Goal: Task Accomplishment & Management: Use online tool/utility

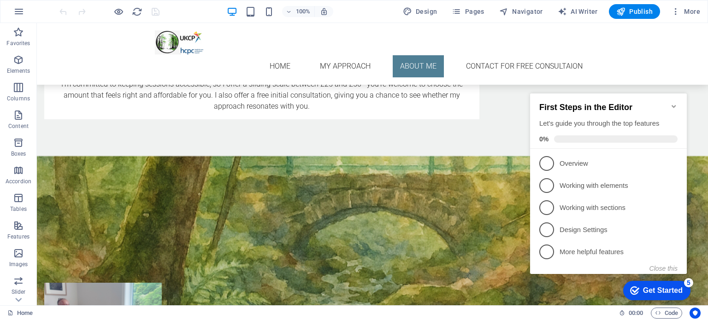
scroll to position [894, 0]
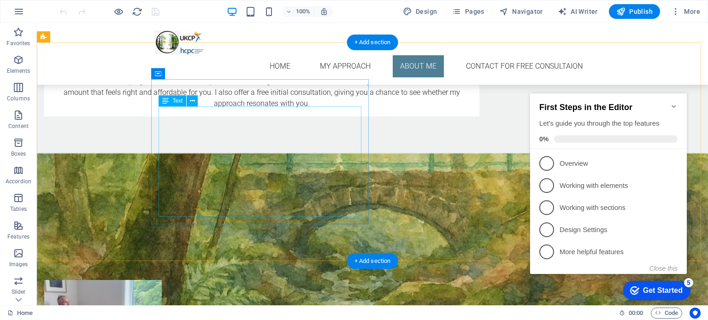
click at [305, 218] on div "I’m a UKCP trainee in advanced Gestalt [MEDICAL_DATA], with over 20 years of ex…" at bounding box center [262, 245] width 420 height 55
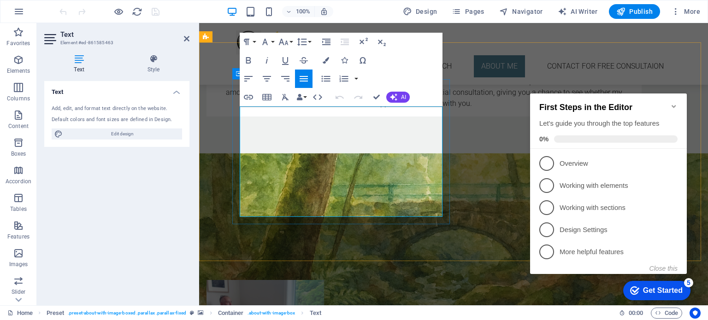
drag, startPoint x: 404, startPoint y: 201, endPoint x: 438, endPoint y: 201, distance: 34.1
click at [438, 218] on p "I’m a UKCP trainee in advanced Gestalt [MEDICAL_DATA], with over 20 years of ex…" at bounding box center [424, 245] width 420 height 55
click at [444, 203] on div "About me I’m a UKCP trainee in advanced Gestalt [MEDICAL_DATA], with over 20 ye…" at bounding box center [424, 235] width 435 height 90
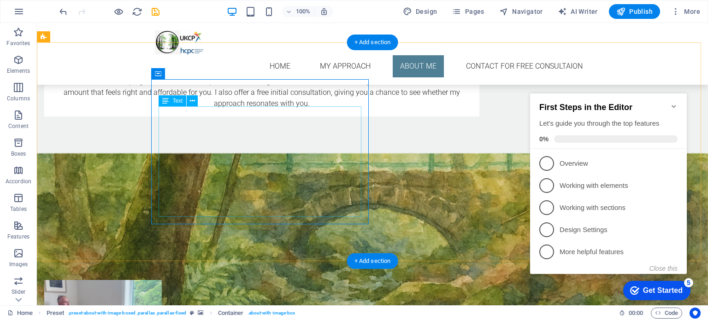
click at [324, 218] on div "I’m a UKCP trainee in advanced Gestalt [MEDICAL_DATA], with over 20 years of ex…" at bounding box center [262, 245] width 420 height 55
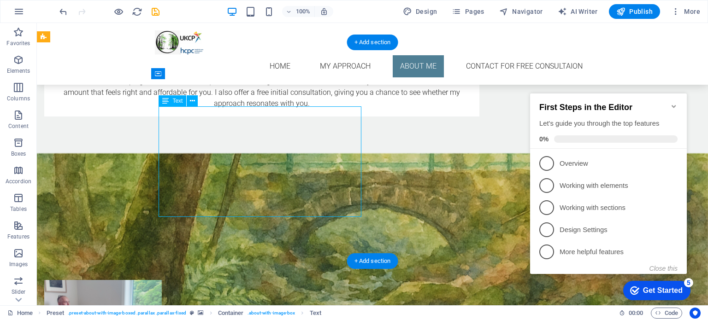
click at [327, 218] on div "I’m a UKCP trainee in advanced Gestalt [MEDICAL_DATA], with over 20 years of ex…" at bounding box center [262, 245] width 420 height 55
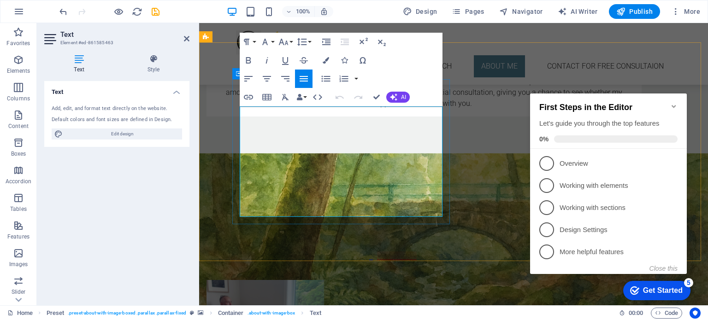
click at [403, 218] on p "I’m a UKCP trainee in advanced Gestalt [MEDICAL_DATA], with over 20 years of ex…" at bounding box center [424, 245] width 420 height 55
click at [478, 55] on nav "Home My approach ABOUT ME CONTACT FOR FREE CONSULTAION" at bounding box center [453, 66] width 435 height 22
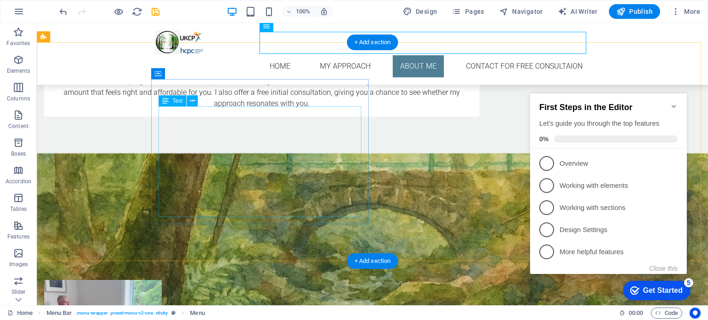
click at [189, 218] on div "I’m a UKCP trainee in advanced Gestalt [MEDICAL_DATA], with over 20 years of ex…" at bounding box center [262, 245] width 420 height 55
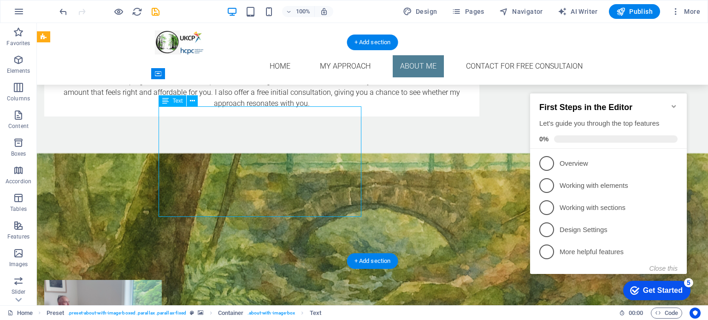
click at [189, 218] on div "I’m a UKCP trainee in advanced Gestalt [MEDICAL_DATA], with over 20 years of ex…" at bounding box center [262, 245] width 420 height 55
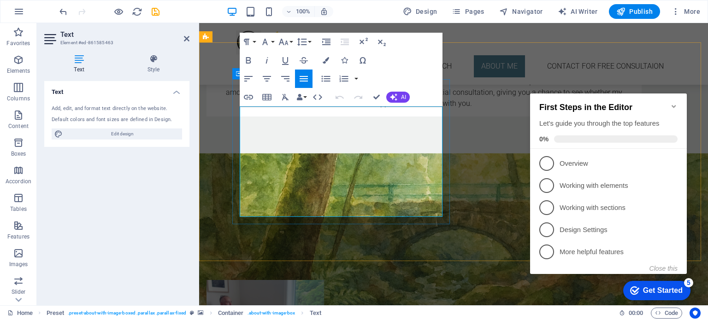
click at [272, 218] on p "I’m a UKCP trainee in advanced Gestalt [MEDICAL_DATA], with over 20 years of ex…" at bounding box center [424, 245] width 420 height 55
click at [341, 218] on p "I’m a UKCP trainee in advanced Gestalt [MEDICAL_DATA], with over 20 years of ex…" at bounding box center [424, 245] width 420 height 55
drag, startPoint x: 341, startPoint y: 213, endPoint x: 276, endPoint y: 213, distance: 65.0
click at [276, 218] on p "I’m a UKCP trainee in advanced Gestalt [MEDICAL_DATA], with over 20 years of ex…" at bounding box center [424, 245] width 420 height 55
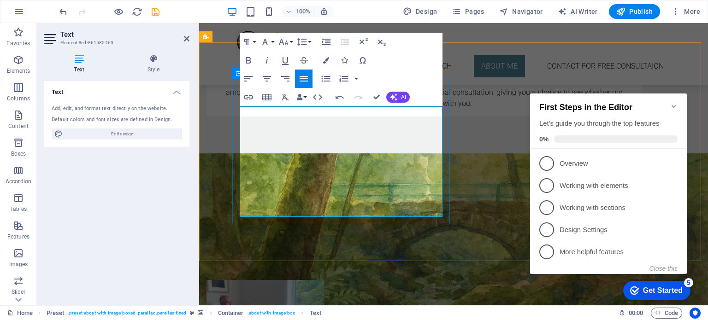
click at [404, 218] on p "I’m a UKCP trainee in advanced Gestalt Psychotherapy, with over 20 years of exp…" at bounding box center [424, 245] width 420 height 55
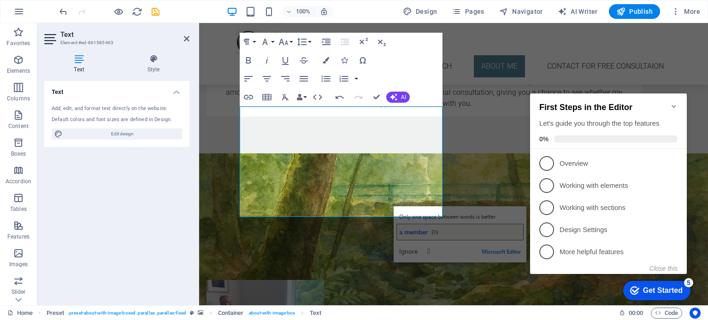
click at [405, 235] on span "a member" at bounding box center [413, 232] width 29 height 9
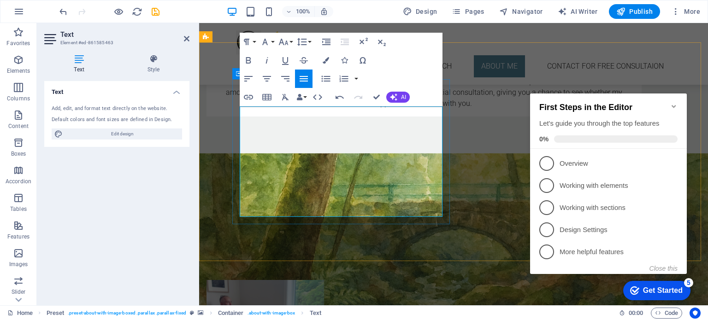
click at [424, 218] on p "I’m a UKCP trainee in advanced Gestalt Psychotherapy, with over 20 years of exp…" at bounding box center [424, 245] width 420 height 55
click at [535, 55] on nav "Home My approach ABOUT ME CONTACT FOR FREE CONSULTAION" at bounding box center [453, 66] width 435 height 22
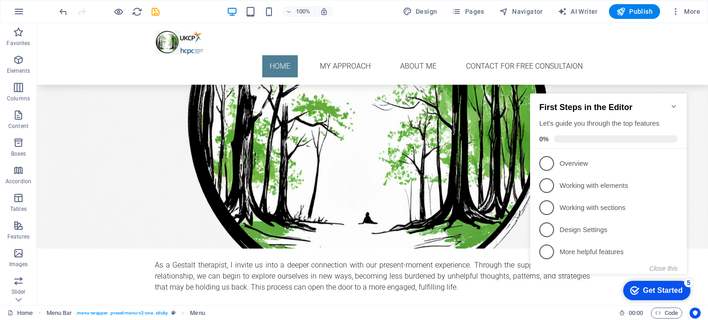
scroll to position [178, 0]
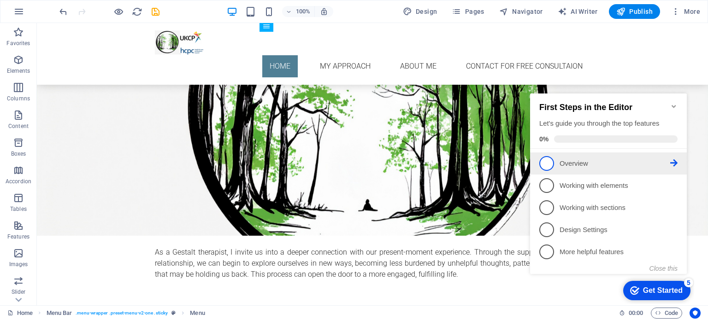
click at [547, 158] on span "1" at bounding box center [546, 163] width 15 height 15
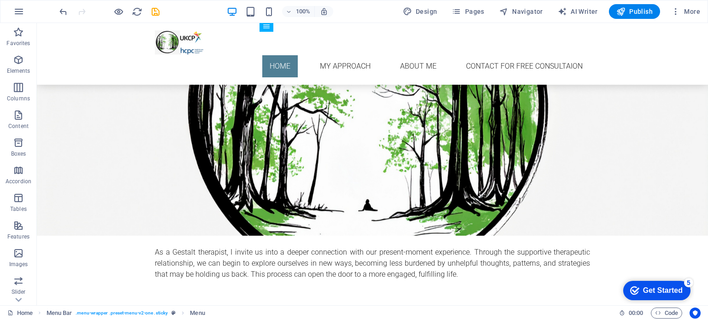
scroll to position [0, 0]
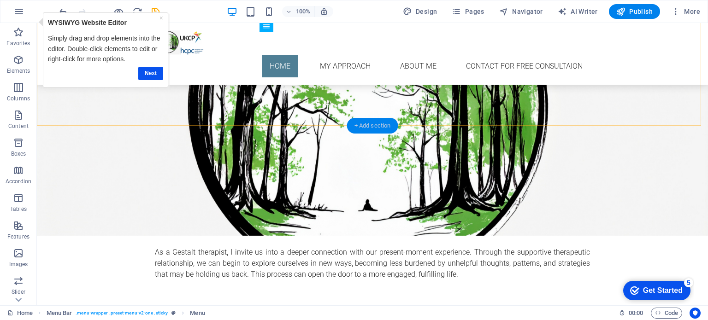
click at [378, 123] on div "+ Add section" at bounding box center [372, 126] width 51 height 16
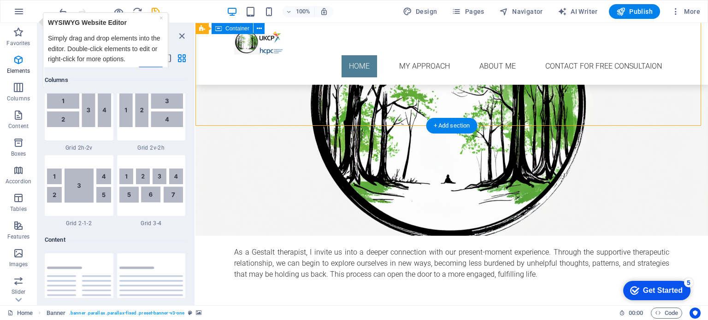
scroll to position [1613, 0]
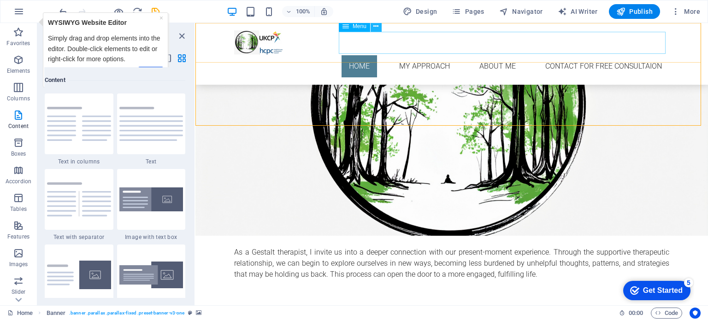
click at [376, 28] on icon at bounding box center [375, 27] width 5 height 10
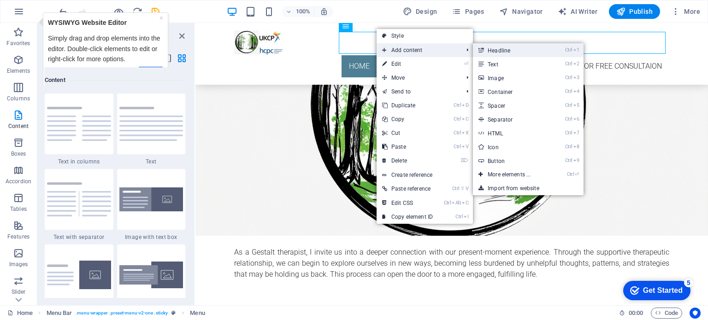
click at [509, 46] on link "Ctrl 1 Headline" at bounding box center [511, 50] width 76 height 14
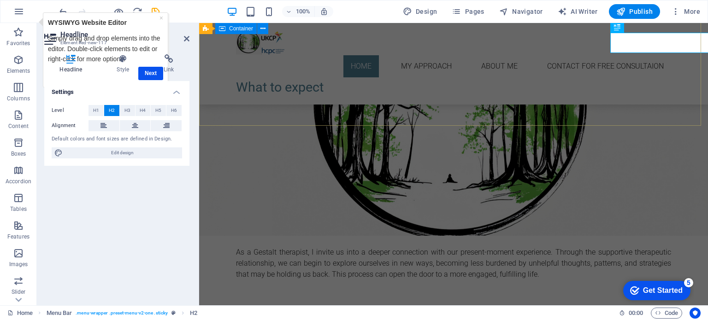
click at [575, 96] on div "Therapy with Sahaja Overcoming difficulties, allowing release and supporting gr…" at bounding box center [453, 40] width 509 height 174
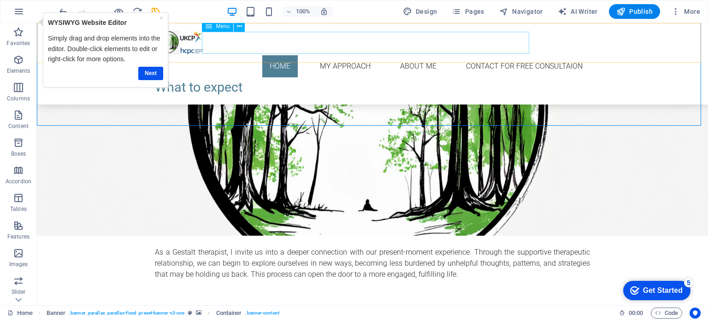
click at [496, 55] on nav "Home My approach ABOUT ME CONTACT FOR FREE CONSULTAION" at bounding box center [372, 66] width 435 height 22
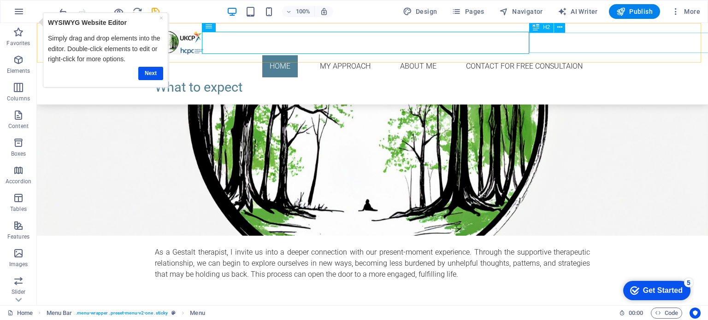
click at [564, 77] on div "What to expect" at bounding box center [372, 87] width 435 height 20
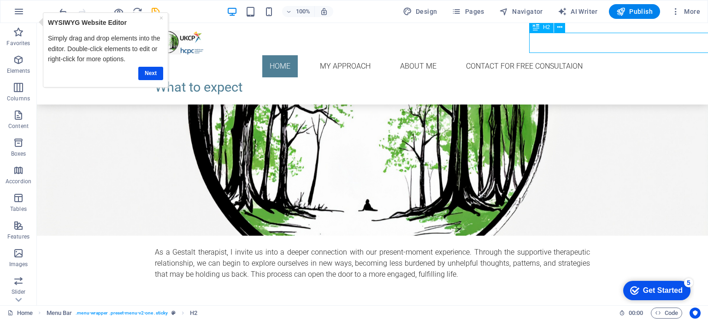
click at [564, 77] on div "What to expect" at bounding box center [372, 87] width 435 height 20
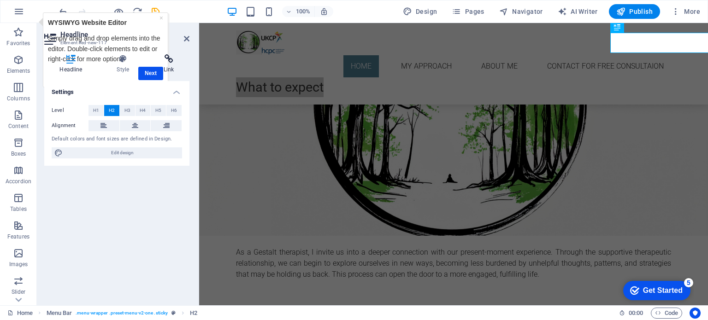
click at [149, 71] on h4 "Link" at bounding box center [168, 63] width 41 height 19
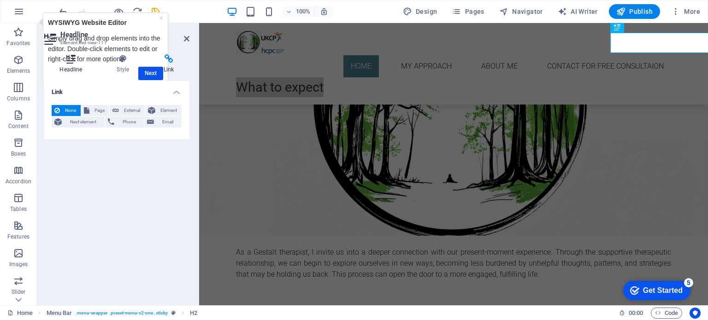
click at [75, 70] on h4 "Headline" at bounding box center [72, 63] width 57 height 19
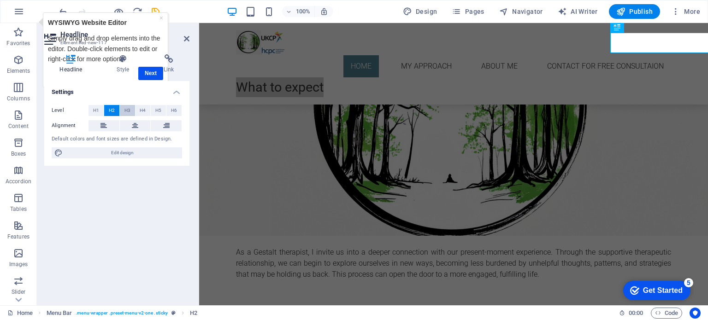
click at [130, 110] on button "H3" at bounding box center [127, 110] width 15 height 11
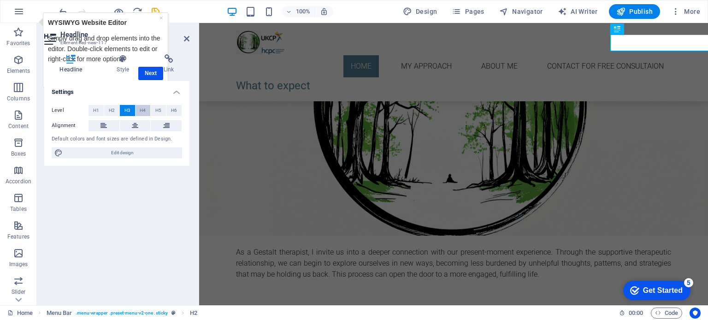
click at [142, 109] on span "H4" at bounding box center [143, 110] width 6 height 11
click at [155, 108] on button "H5" at bounding box center [158, 110] width 15 height 11
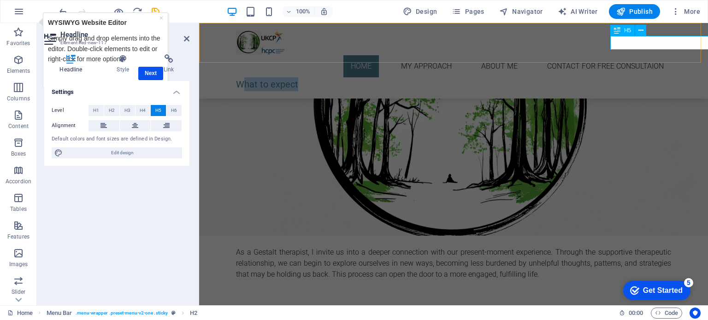
drag, startPoint x: 675, startPoint y: 41, endPoint x: 620, endPoint y: 44, distance: 55.4
click at [620, 77] on h5 "What to expect" at bounding box center [453, 84] width 435 height 14
click at [603, 59] on div "Home My approach ABOUT ME CONTACT FOR FREE CONSULTAION WHAT TO EXPECT" at bounding box center [453, 61] width 509 height 76
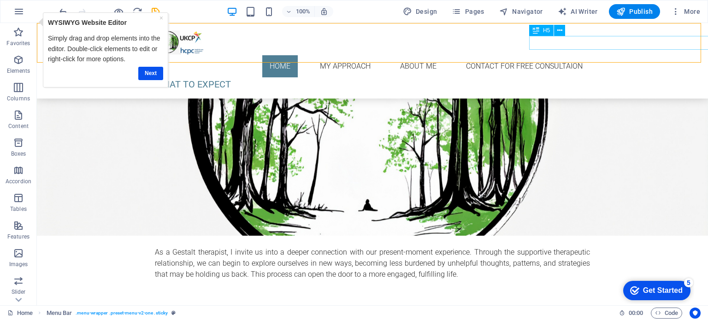
click at [585, 77] on div "WHAT TO EXPECT" at bounding box center [372, 84] width 435 height 14
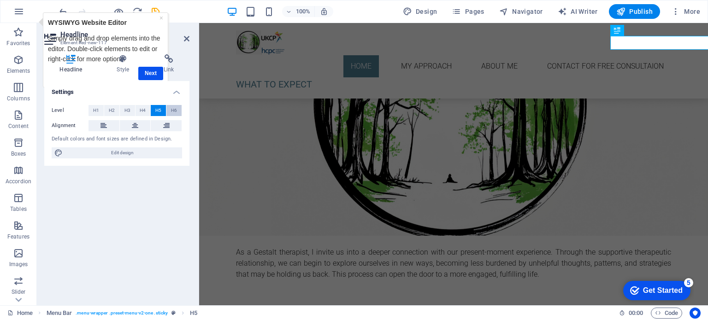
click at [179, 110] on button "H6" at bounding box center [173, 110] width 15 height 11
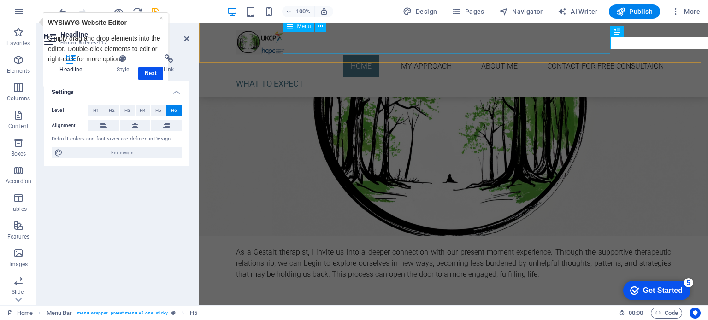
click at [360, 55] on nav "Home My approach ABOUT ME CONTACT FOR FREE CONSULTAION" at bounding box center [453, 66] width 435 height 22
select select
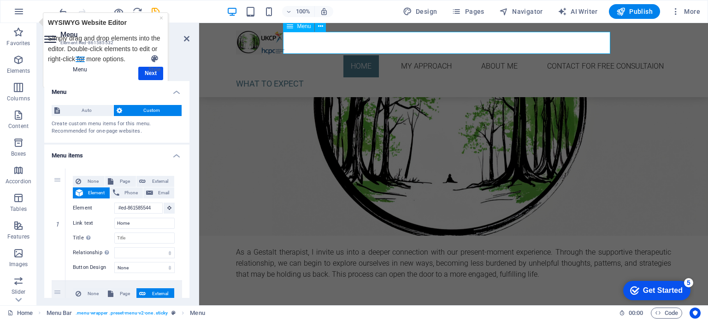
click at [360, 55] on nav "Home My approach ABOUT ME CONTACT FOR FREE CONSULTAION" at bounding box center [453, 66] width 435 height 22
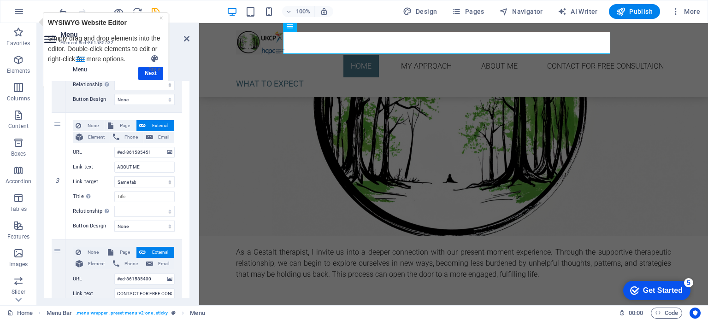
scroll to position [388, 0]
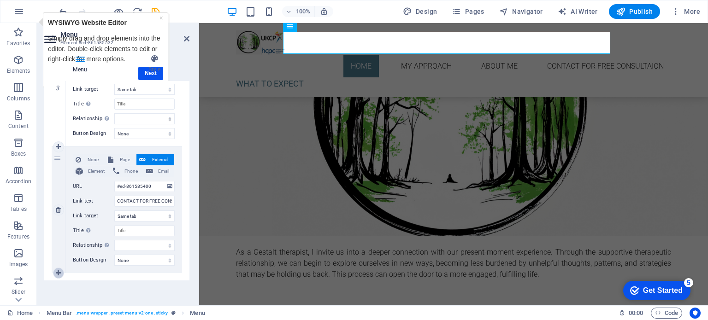
click at [59, 272] on icon at bounding box center [58, 273] width 5 height 6
select select
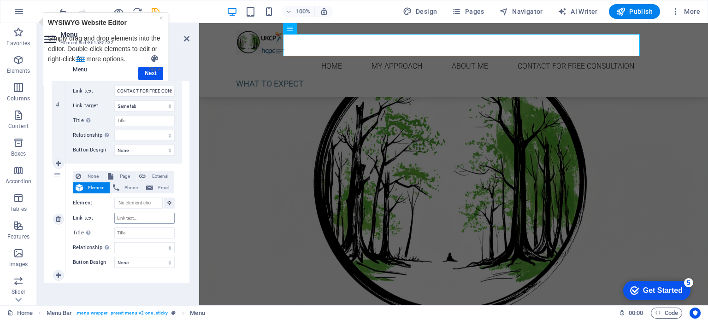
scroll to position [59, 0]
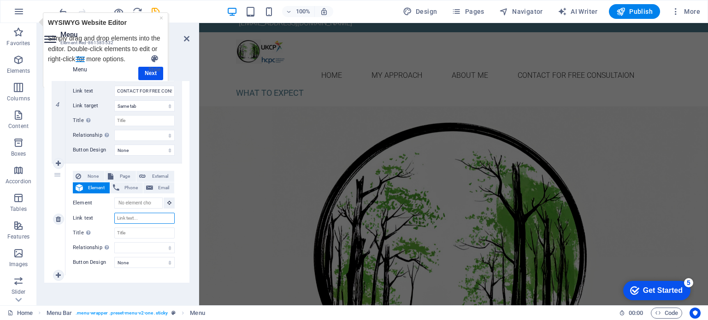
click at [138, 218] on input "Link text" at bounding box center [144, 218] width 60 height 11
type input "What"
select select
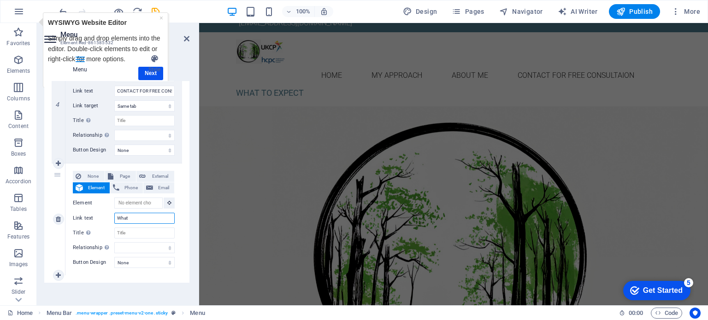
select select
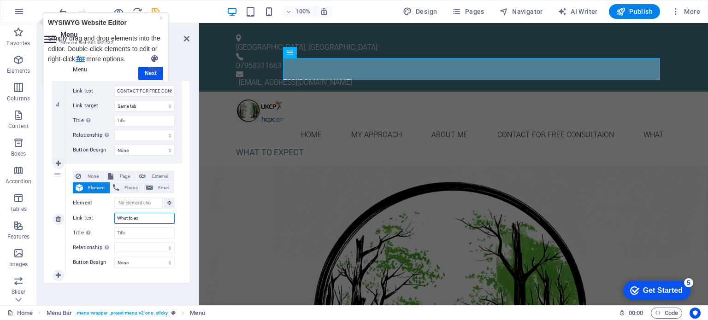
type input "What to exp"
select select
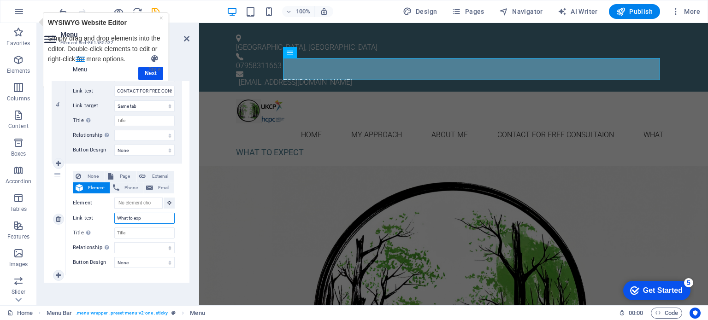
type input "What to expe"
select select
type input "What to expect"
select select
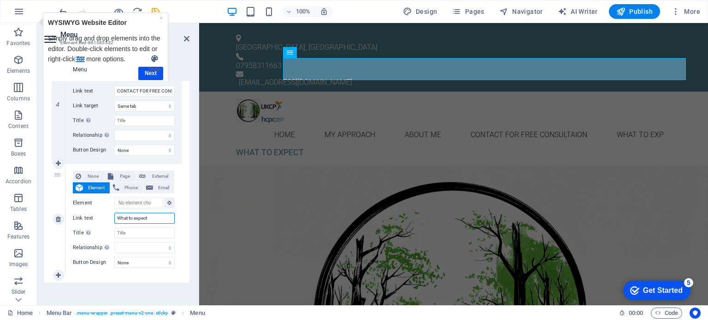
select select
type input "What to expect"
click at [126, 244] on select "alternate author bookmark external help license next nofollow noreferrer noopen…" at bounding box center [144, 248] width 60 height 11
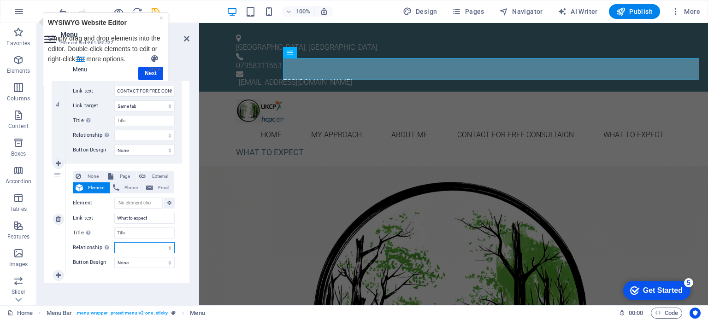
click at [125, 247] on select "alternate author bookmark external help license next nofollow noreferrer noopen…" at bounding box center [144, 248] width 60 height 11
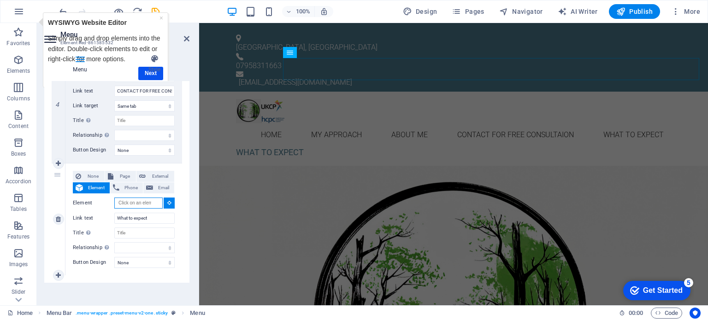
click at [145, 201] on input "Element" at bounding box center [138, 203] width 48 height 11
click at [148, 218] on input "What to expect" at bounding box center [144, 218] width 60 height 11
drag, startPoint x: 148, startPoint y: 218, endPoint x: 118, endPoint y: 216, distance: 30.5
click at [118, 216] on input "What to expect" at bounding box center [144, 218] width 60 height 11
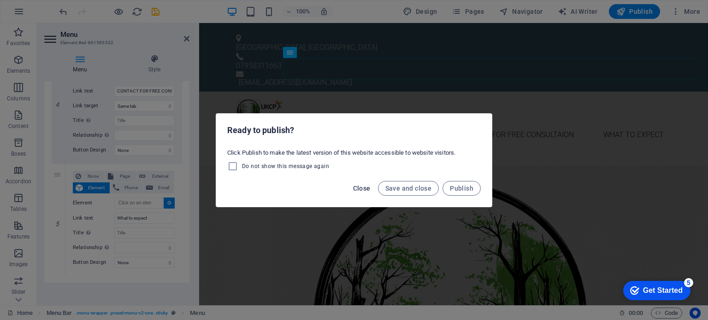
click at [358, 186] on span "Close" at bounding box center [362, 188] width 18 height 7
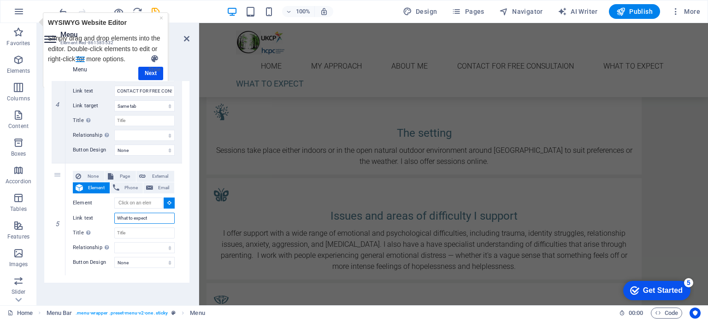
scroll to position [557, 0]
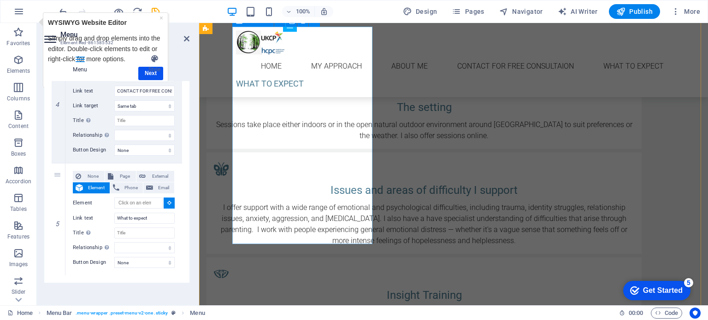
click at [316, 83] on div "The setting Sessions take place either indoors or in the open natural outdoor e…" at bounding box center [424, 109] width 435 height 79
select select
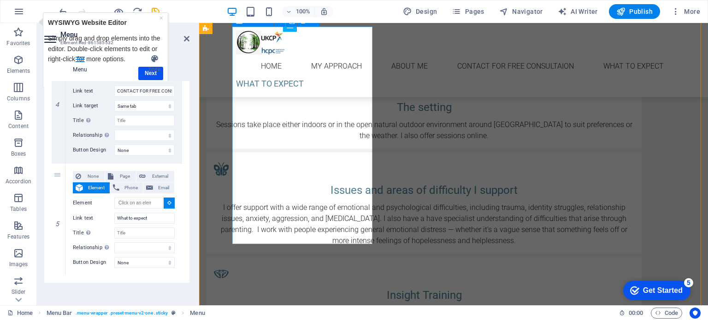
type input "#ed-861585472"
select select
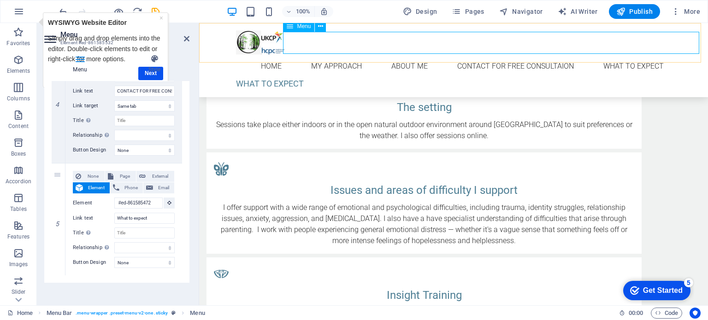
click at [657, 55] on nav "Home My approach ABOUT ME CONTACT FOR FREE CONSULTAION What to expect" at bounding box center [453, 66] width 435 height 22
click at [57, 273] on icon at bounding box center [58, 275] width 5 height 6
select select
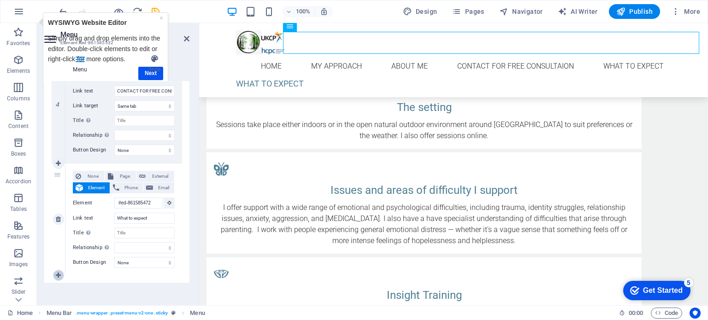
select select
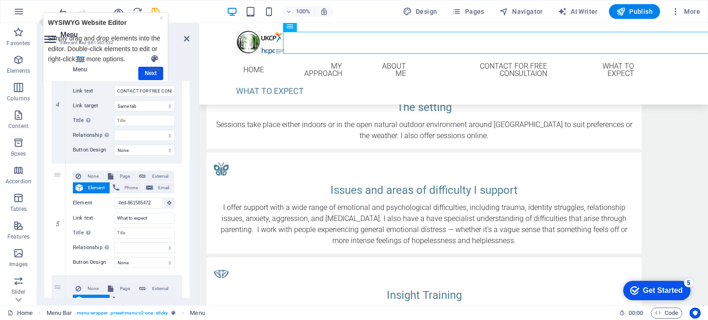
drag, startPoint x: 187, startPoint y: 238, endPoint x: 183, endPoint y: 278, distance: 40.4
click at [183, 278] on div "1 None Page External Element Phone Email Page Home Element #ed-861585544 URL Ph…" at bounding box center [116, 29] width 145 height 732
click at [154, 219] on input "What to expect" at bounding box center [144, 218] width 60 height 11
drag, startPoint x: 154, startPoint y: 219, endPoint x: 117, endPoint y: 217, distance: 37.8
click at [117, 217] on input "What to expect" at bounding box center [144, 218] width 60 height 11
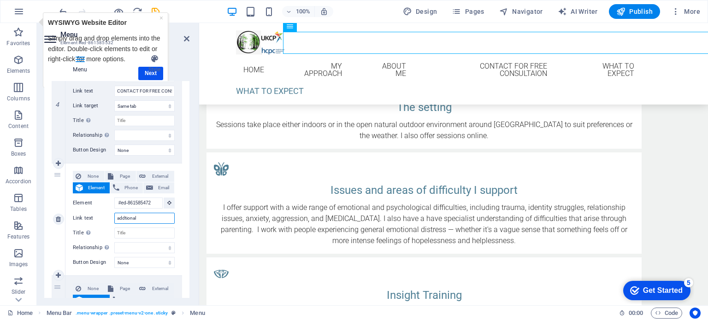
type input "addtional"
select select
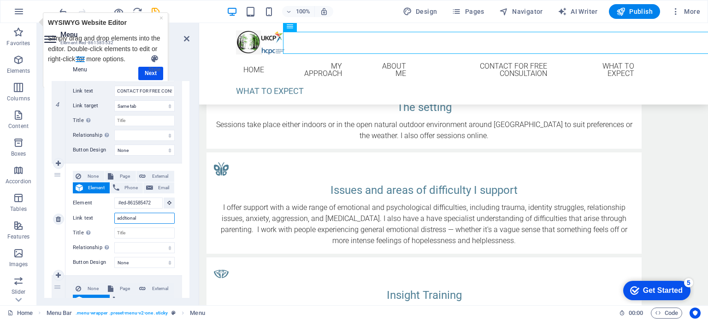
select select
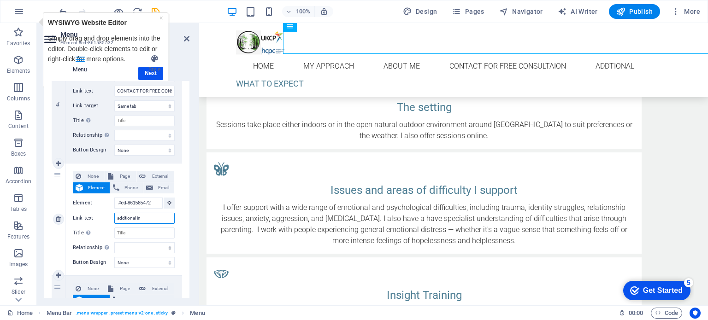
type input "addtional inf"
select select
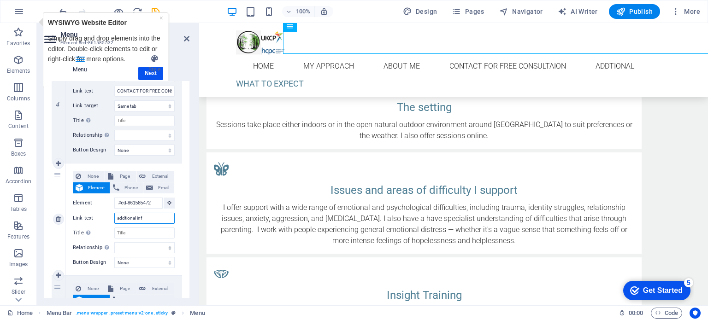
select select
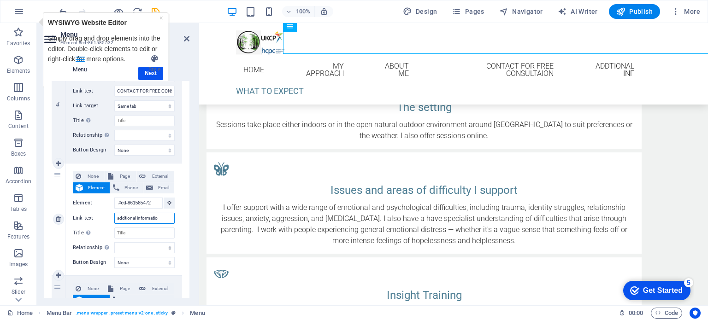
type input "addtional information"
select select
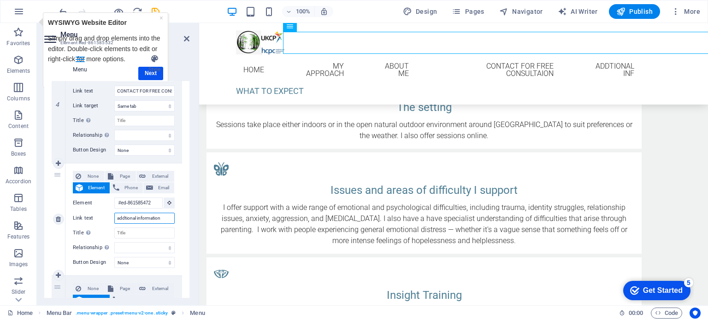
select select
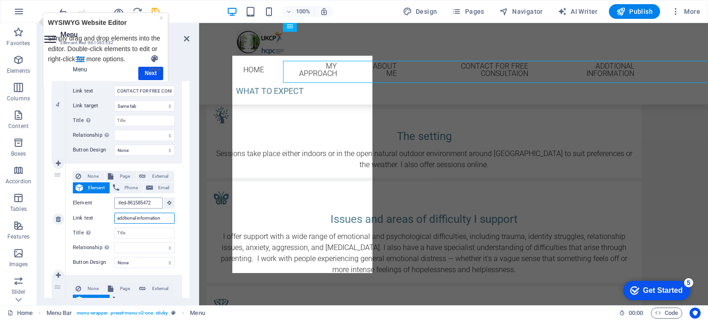
type input "addtional information"
click at [136, 202] on input "#ed-861585472" at bounding box center [138, 203] width 48 height 11
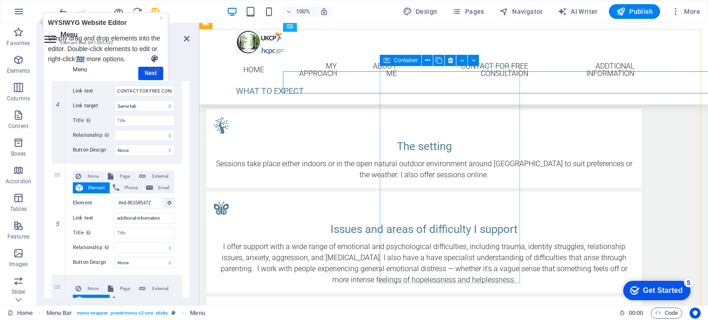
click at [467, 66] on div "Container" at bounding box center [432, 61] width 105 height 12
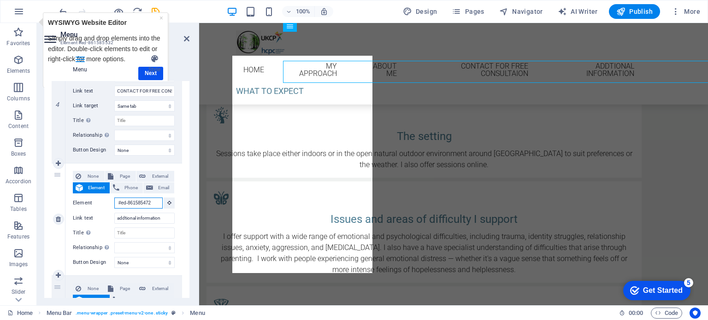
scroll to position [0, 0]
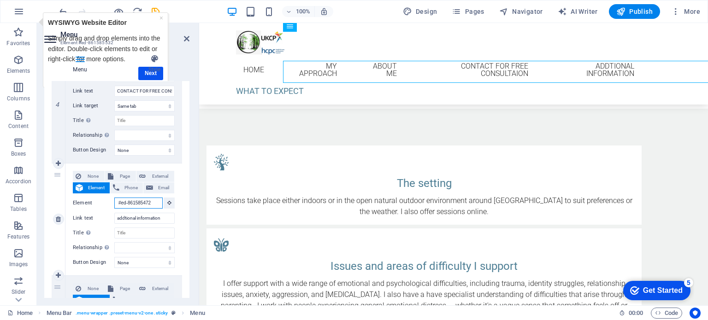
drag, startPoint x: 154, startPoint y: 201, endPoint x: 114, endPoint y: 206, distance: 39.9
click at [114, 206] on div "Element #ed-861585472" at bounding box center [124, 204] width 102 height 12
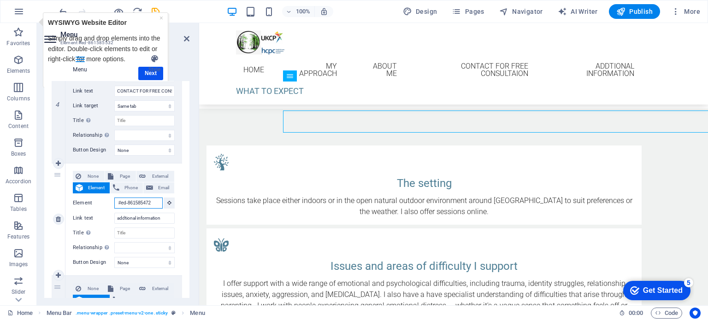
scroll to position [479, 0]
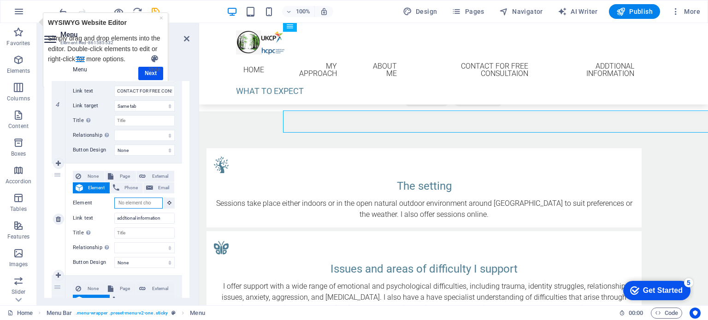
select select
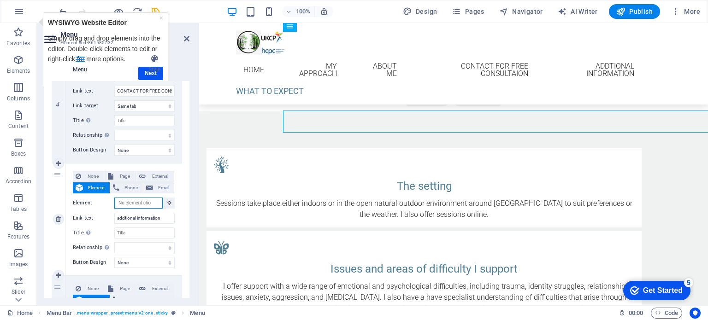
select select
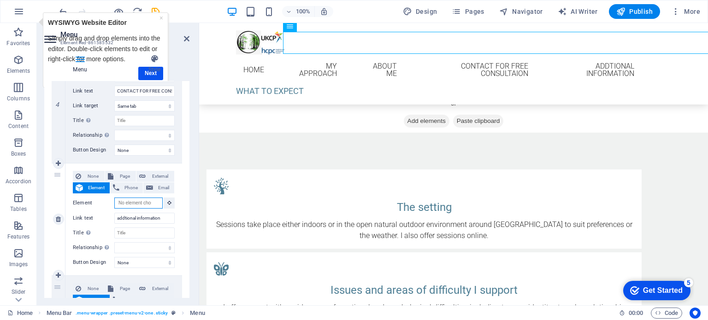
scroll to position [439, 0]
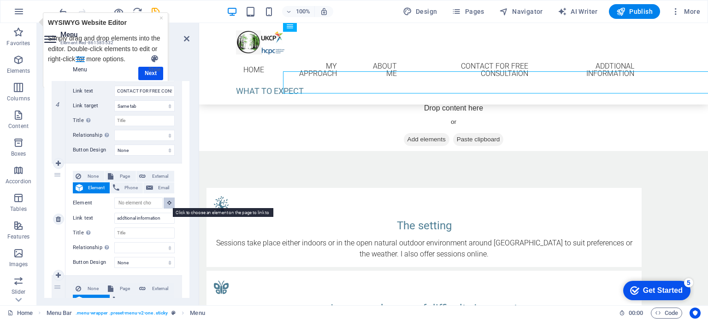
click at [165, 202] on button at bounding box center [169, 203] width 11 height 11
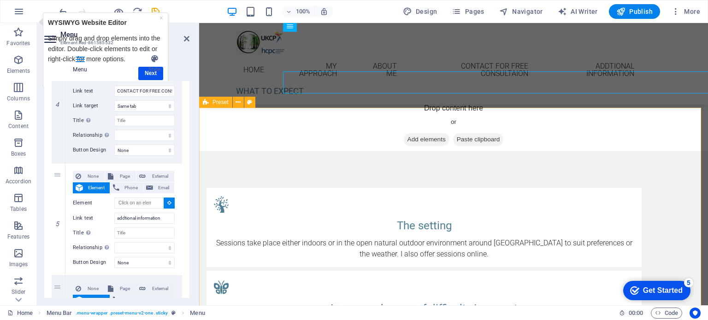
select select
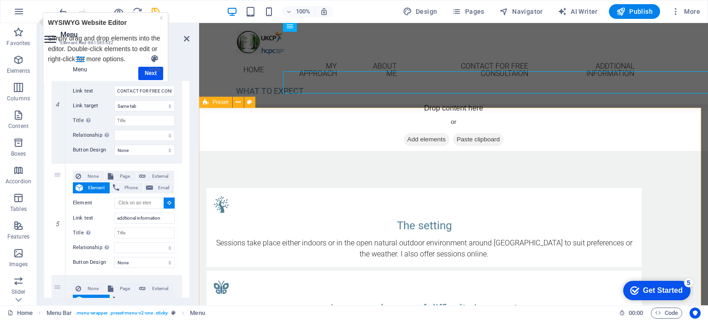
type input "#ed-861585469"
select select
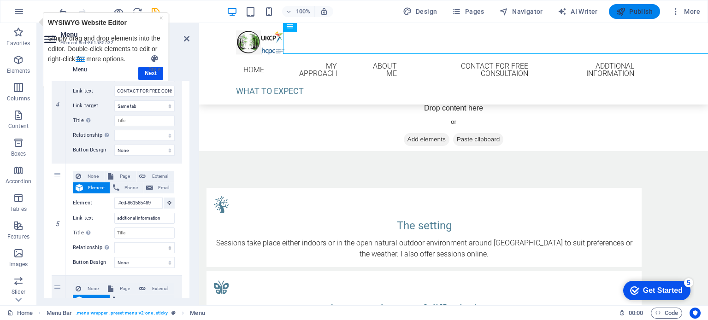
click at [633, 11] on span "Publish" at bounding box center [634, 11] width 36 height 9
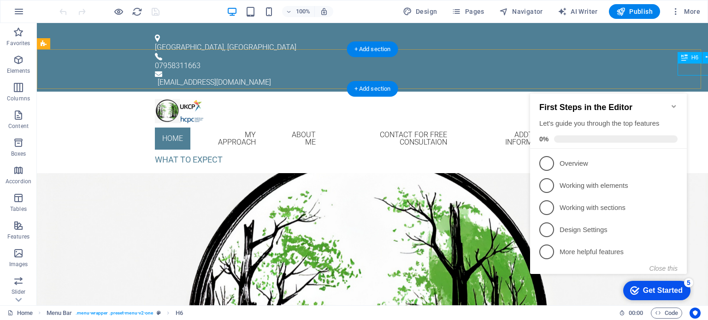
click at [590, 154] on div "WHAT TO EXPECT" at bounding box center [372, 160] width 435 height 12
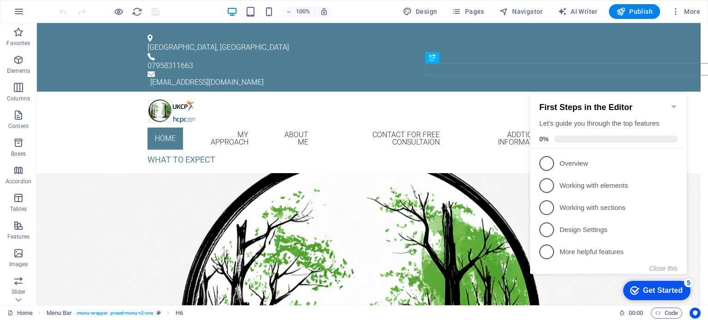
scroll to position [0, 277]
click at [432, 58] on icon at bounding box center [431, 58] width 5 height 10
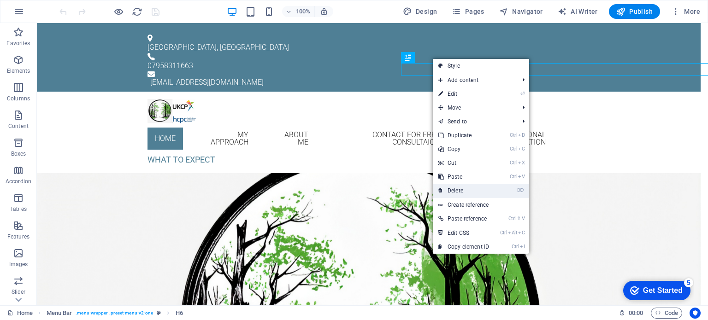
click at [457, 189] on link "⌦ Delete" at bounding box center [464, 191] width 62 height 14
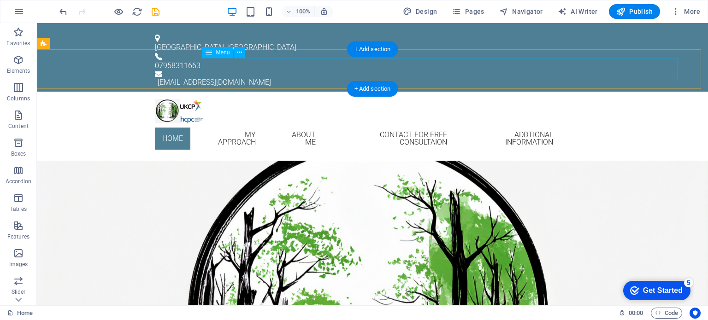
click at [490, 124] on nav "Home My approach ABOUT ME CONTACT FOR FREE CONSULTAION addtional information" at bounding box center [372, 139] width 435 height 30
click at [449, 124] on nav "Home My approach ABOUT ME CONTACT FOR FREE CONSULTAION addtional information" at bounding box center [372, 139] width 435 height 30
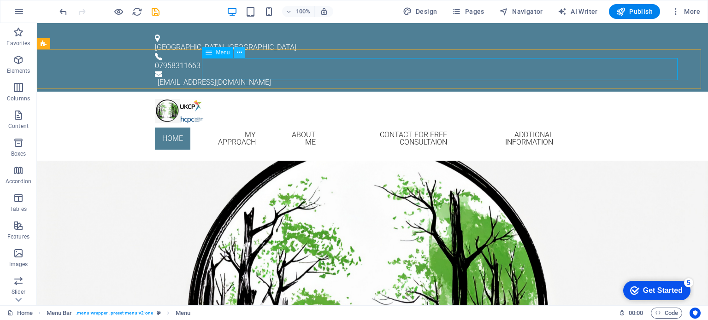
click at [238, 52] on icon at bounding box center [239, 53] width 5 height 10
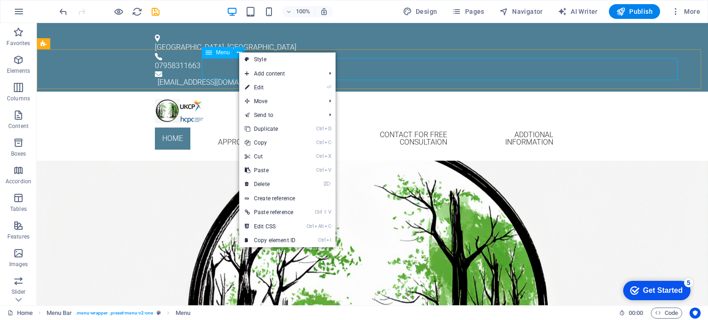
click at [211, 50] on icon at bounding box center [209, 52] width 6 height 11
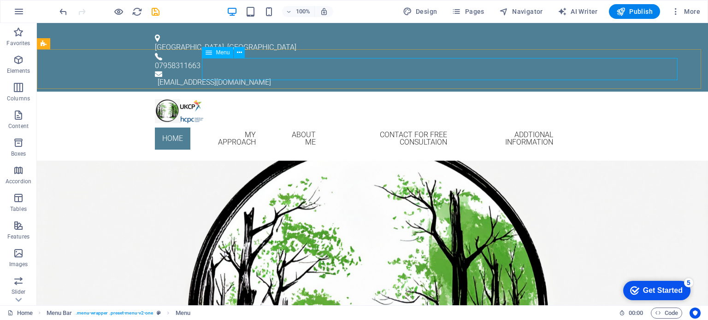
click at [214, 53] on div "Menu" at bounding box center [217, 52] width 31 height 11
select select
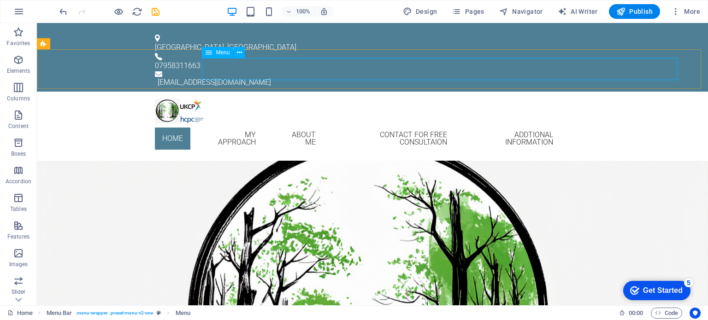
select select
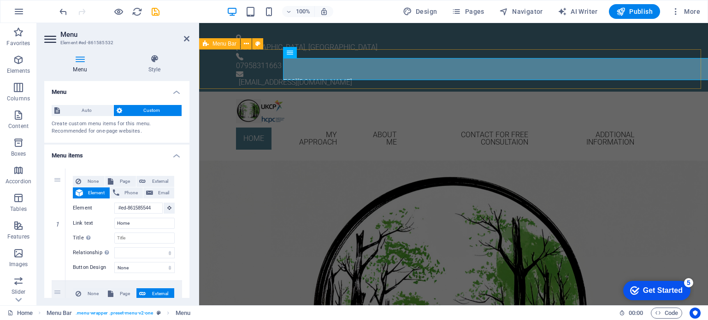
click at [214, 92] on div "Home My approach ABOUT ME CONTACT FOR FREE CONSULTAION addtional information" at bounding box center [453, 126] width 509 height 69
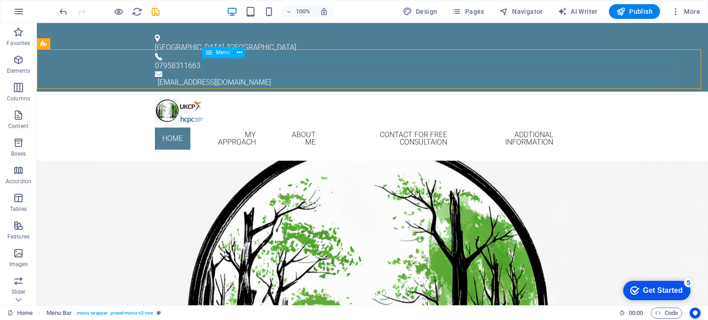
click at [219, 53] on span "Menu" at bounding box center [223, 53] width 14 height 6
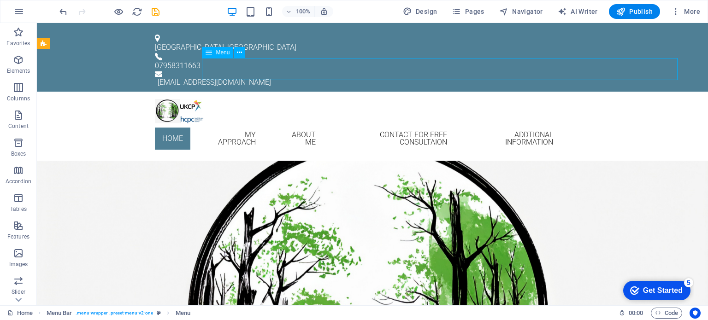
click at [219, 53] on span "Menu" at bounding box center [223, 53] width 14 height 6
select select
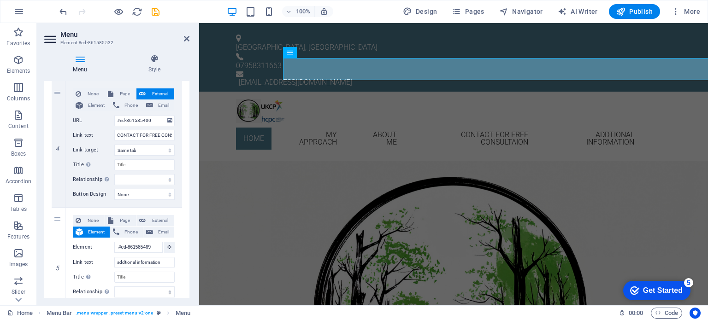
scroll to position [436, 0]
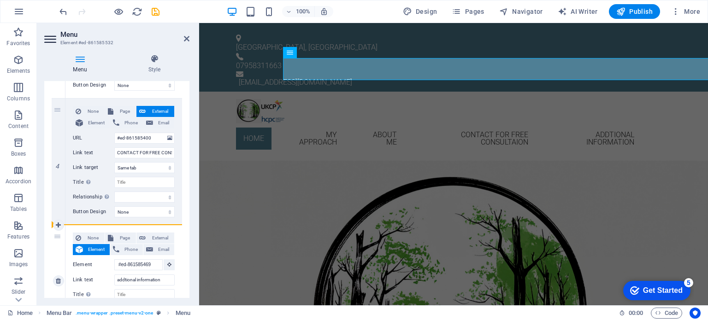
drag, startPoint x: 57, startPoint y: 110, endPoint x: 53, endPoint y: 266, distance: 156.3
click at [53, 266] on div "1 None Page External Element Phone Email Page Home Element #ed-861585544 URL Ph…" at bounding box center [117, 99] width 130 height 732
select select
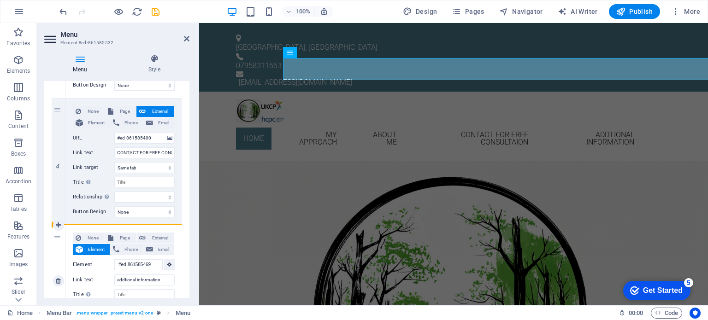
select select
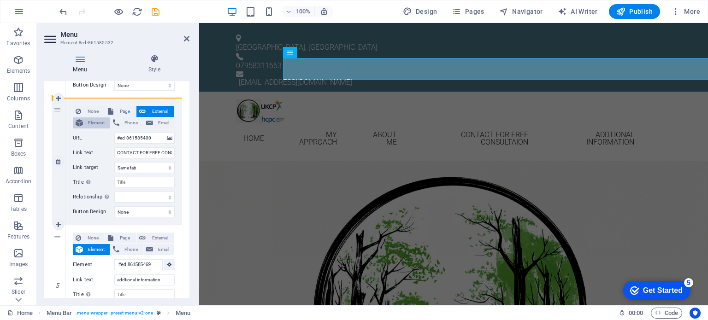
drag, startPoint x: 57, startPoint y: 237, endPoint x: 73, endPoint y: 119, distance: 119.6
click at [73, 119] on div "1 None Page External Element Phone Email Page Home Element #ed-861585544 URL Ph…" at bounding box center [117, 99] width 130 height 732
select select
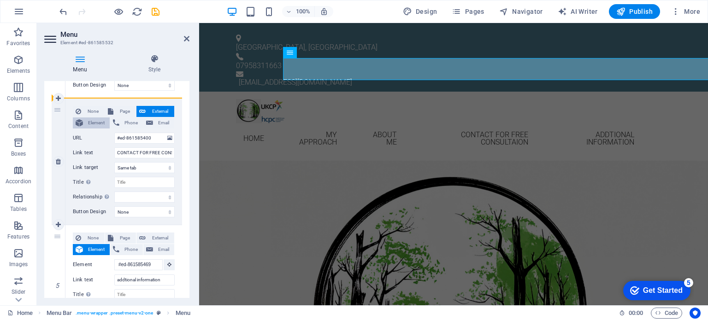
type input "#ed-861585469"
type input "addtional information"
select select
type input "#ed-861585400"
type input "CONTACT FOR FREE CONSULTAION"
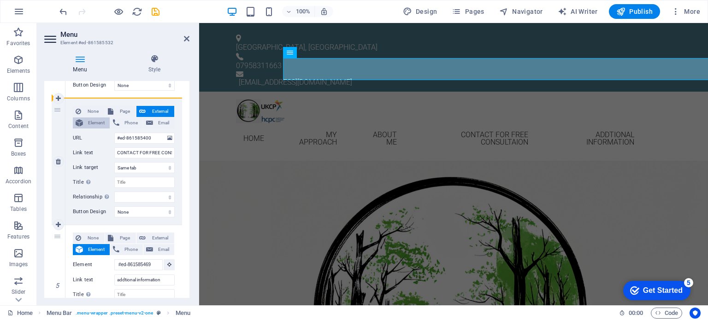
select select
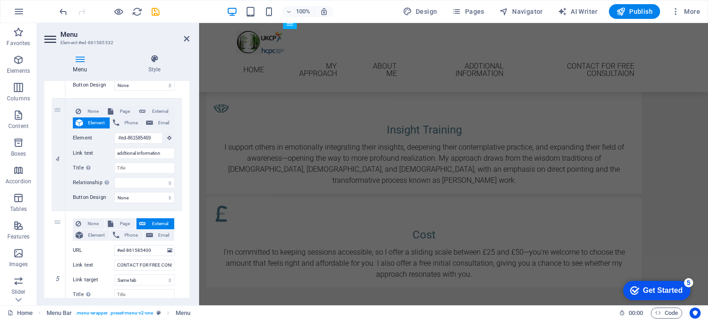
scroll to position [725, 0]
click at [494, 245] on div "I’m committed to keeping sessions accessible, so I offer a sliding scale betwee…" at bounding box center [424, 261] width 420 height 33
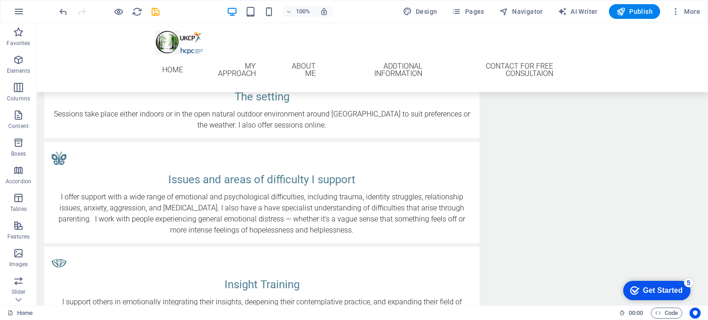
scroll to position [562, 0]
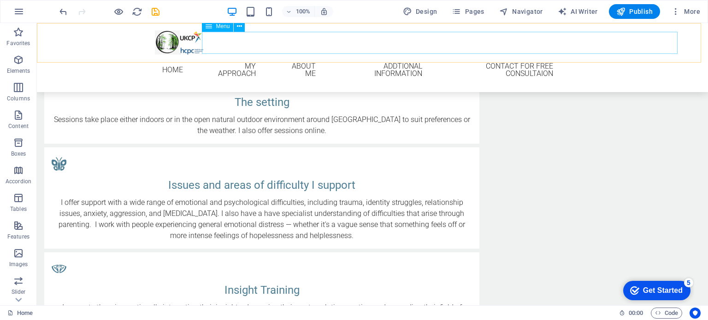
click at [213, 26] on div "Menu" at bounding box center [217, 26] width 31 height 11
click at [225, 26] on span "Menu" at bounding box center [223, 27] width 14 height 6
select select
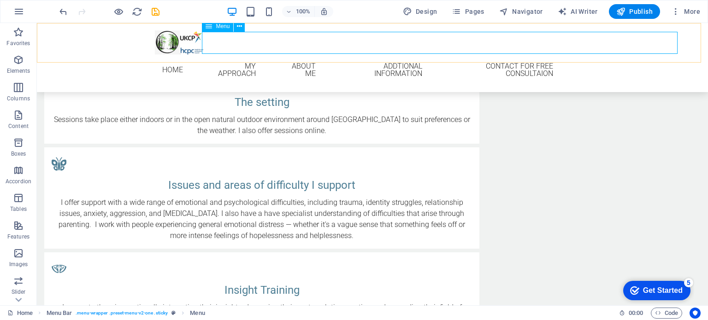
select select
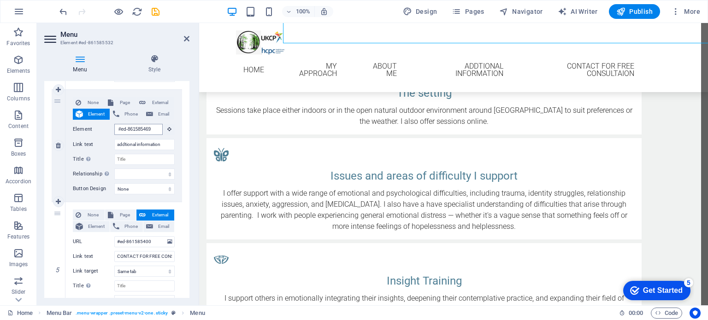
scroll to position [577, 0]
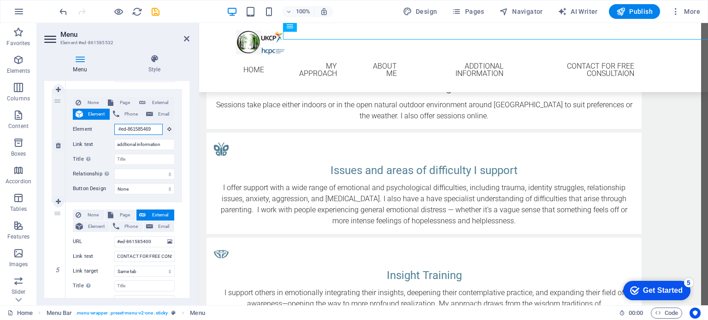
click at [154, 128] on input "#ed-861585469" at bounding box center [138, 129] width 48 height 11
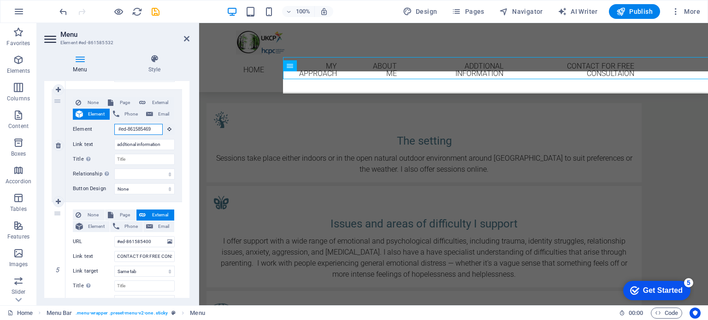
scroll to position [523, 0]
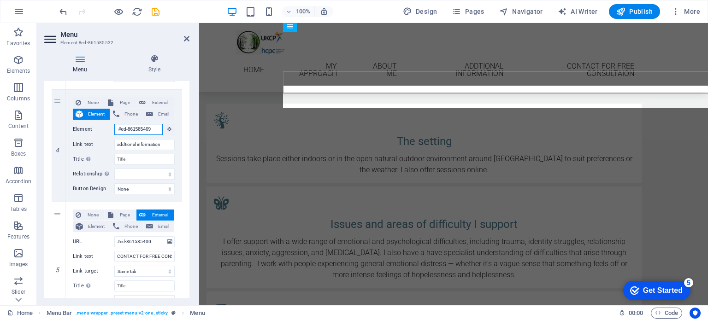
drag, startPoint x: 116, startPoint y: 128, endPoint x: 181, endPoint y: 134, distance: 64.9
click at [181, 134] on div "1 None Page External Element Phone Email Page Home Element #ed-861585544 URL Ph…" at bounding box center [116, 89] width 145 height 746
select select
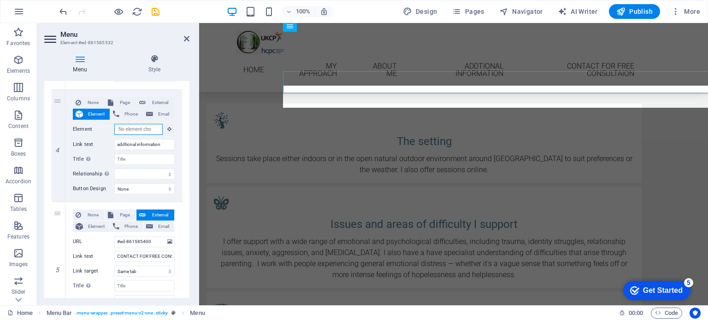
select select
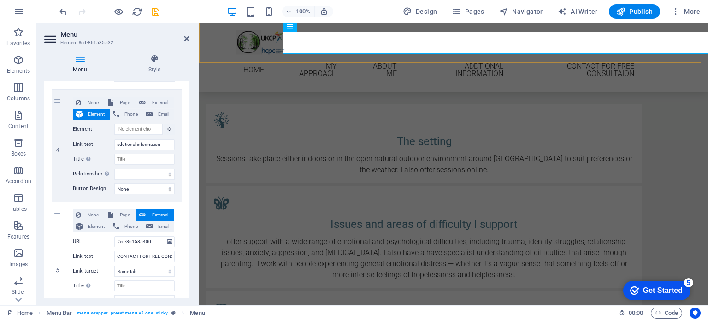
click at [358, 57] on div "Home My approach ABOUT ME addtional information CONTACT FOR FREE CONSULTAION" at bounding box center [453, 57] width 509 height 69
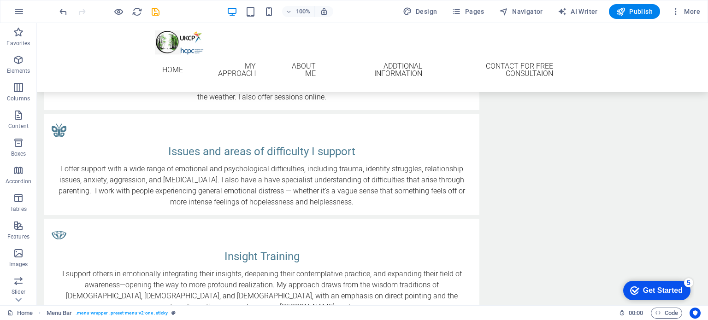
scroll to position [591, 0]
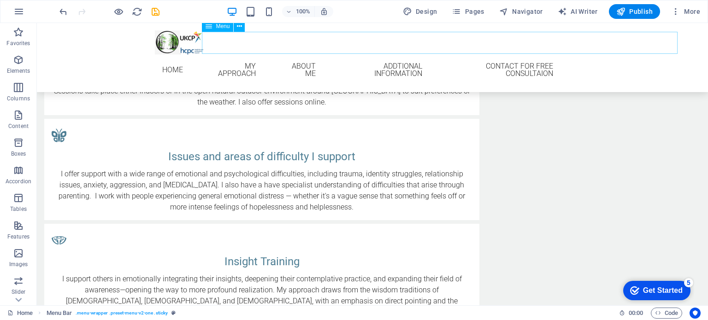
click at [559, 55] on nav "Home My approach ABOUT ME addtional information CONTACT FOR FREE CONSULTAION" at bounding box center [372, 70] width 435 height 30
click at [223, 29] on span "Menu" at bounding box center [223, 27] width 14 height 6
click at [224, 27] on span "Menu" at bounding box center [223, 27] width 14 height 6
select select
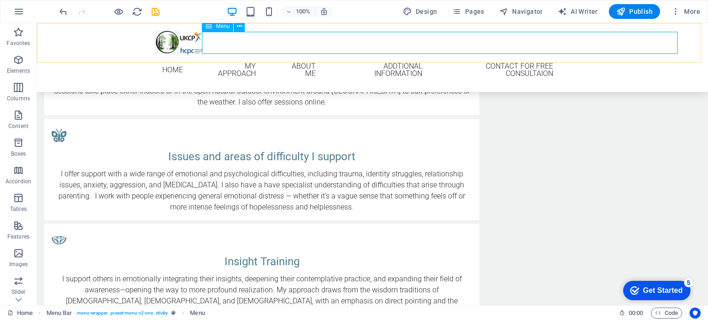
select select
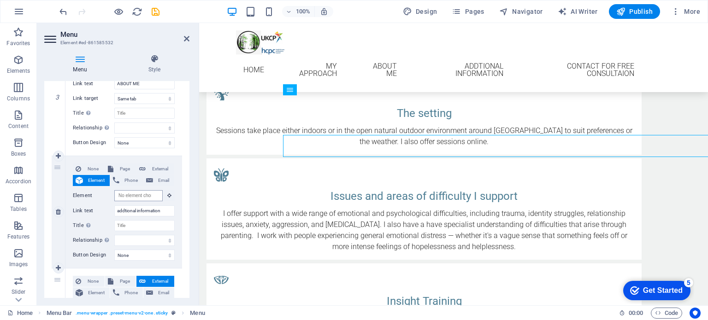
scroll to position [0, 0]
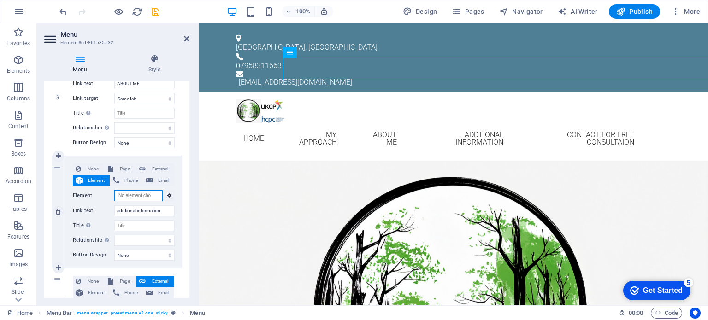
click at [139, 195] on input "Element" at bounding box center [138, 195] width 48 height 11
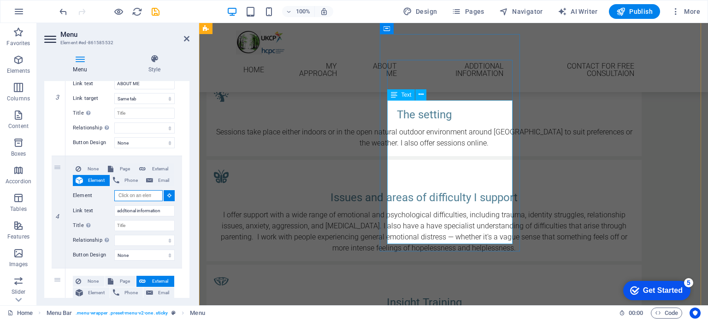
scroll to position [512, 0]
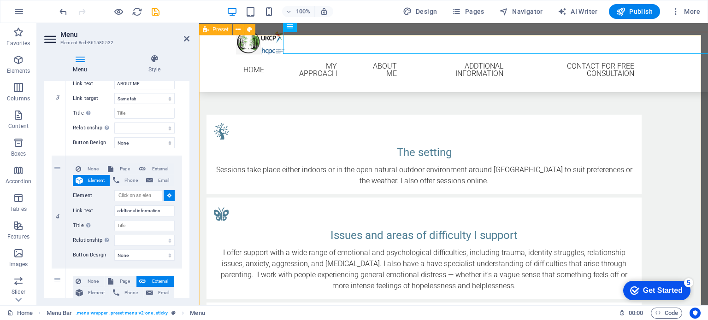
click at [530, 78] on div "The setting Sessions take place either indoors or in the open natural outdoor e…" at bounding box center [453, 306] width 509 height 457
select select
type input "#ed-861585469"
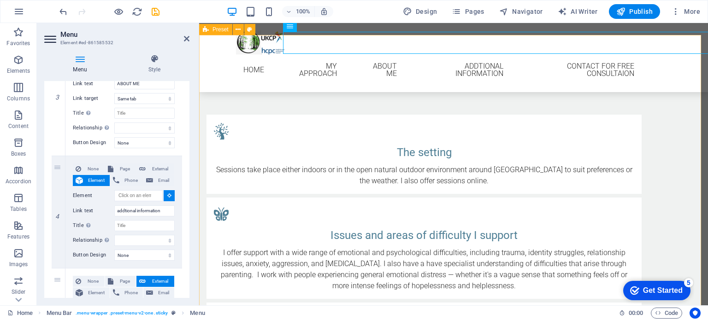
select select
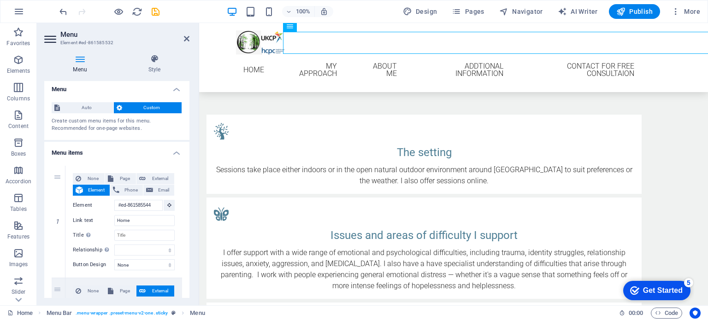
scroll to position [0, 0]
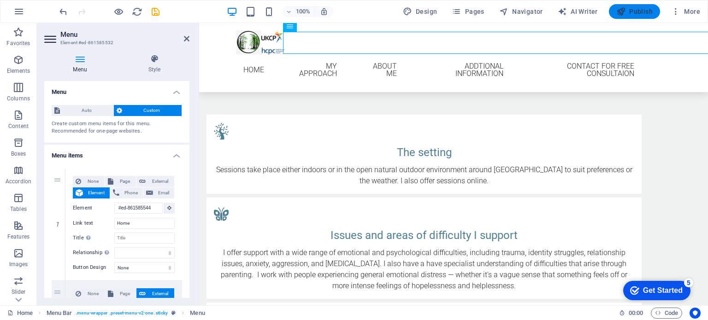
click at [634, 12] on span "Publish" at bounding box center [634, 11] width 36 height 9
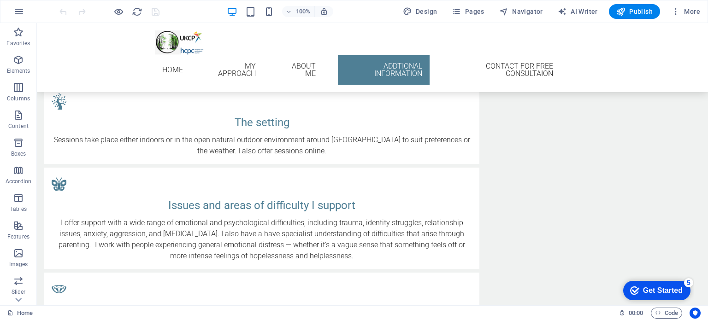
scroll to position [537, 0]
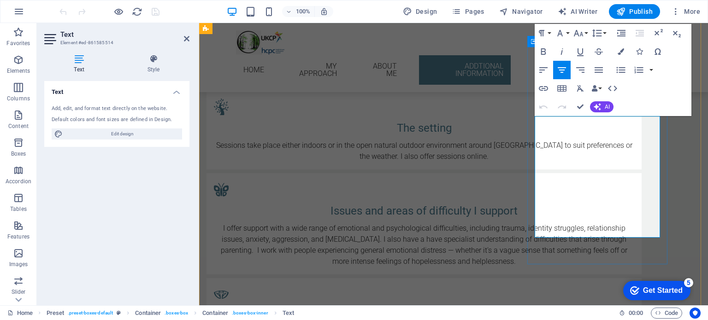
click at [467, 151] on span "addition" at bounding box center [458, 153] width 24 height 9
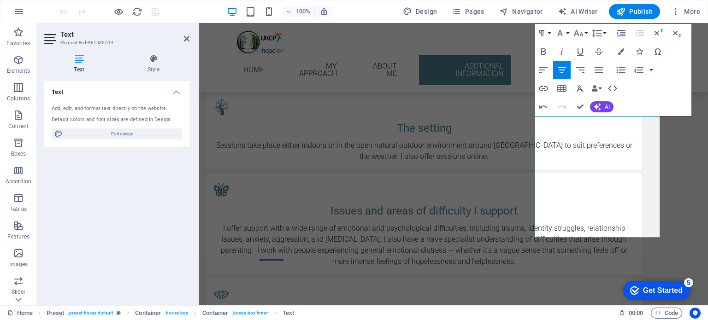
scroll to position [531, 0]
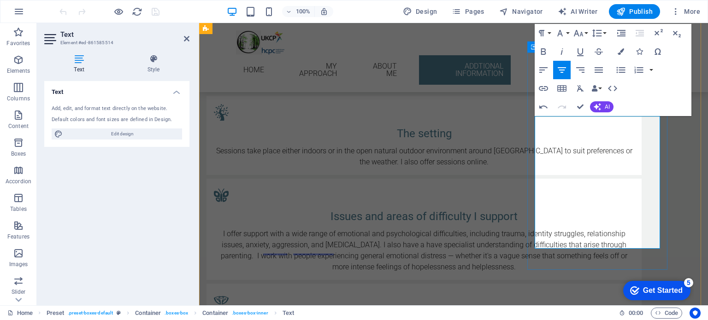
drag, startPoint x: 598, startPoint y: 133, endPoint x: 578, endPoint y: 135, distance: 19.4
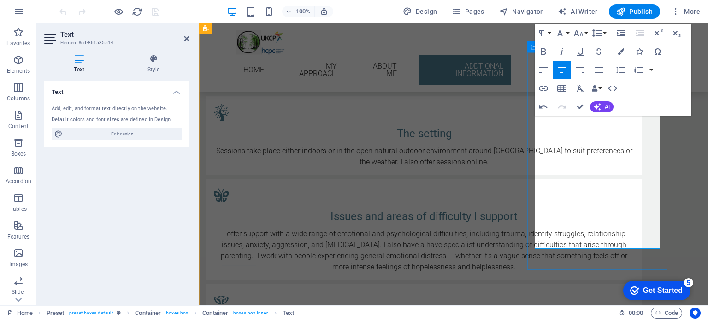
drag, startPoint x: 540, startPoint y: 124, endPoint x: 552, endPoint y: 168, distance: 45.4
drag, startPoint x: 552, startPoint y: 168, endPoint x: 543, endPoint y: 121, distance: 48.0
drag, startPoint x: 540, startPoint y: 122, endPoint x: 631, endPoint y: 243, distance: 152.1
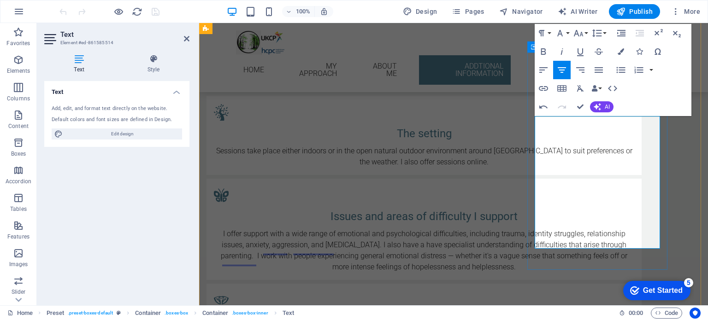
copy p "In addition to therapy I also provide support in the specific process of emotio…"
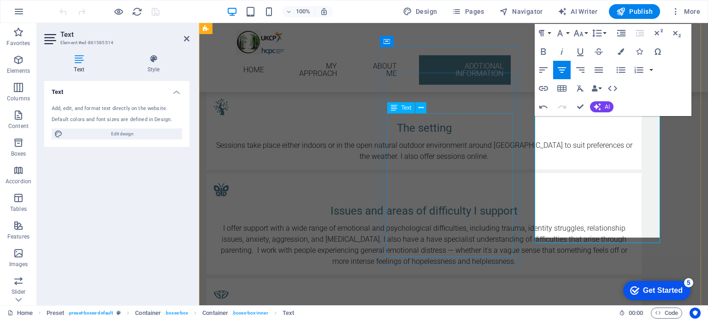
scroll to position [2959, 1]
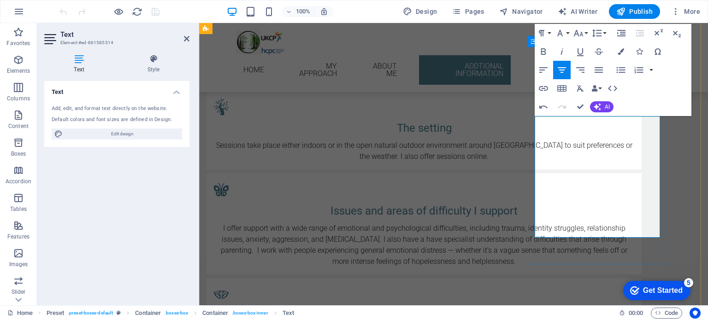
drag, startPoint x: 568, startPoint y: 178, endPoint x: 538, endPoint y: 181, distance: 30.1
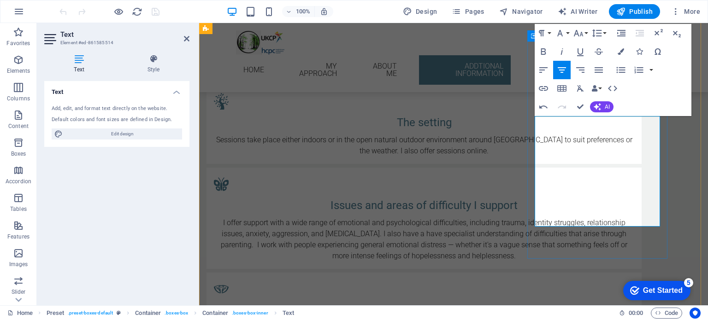
scroll to position [537, 0]
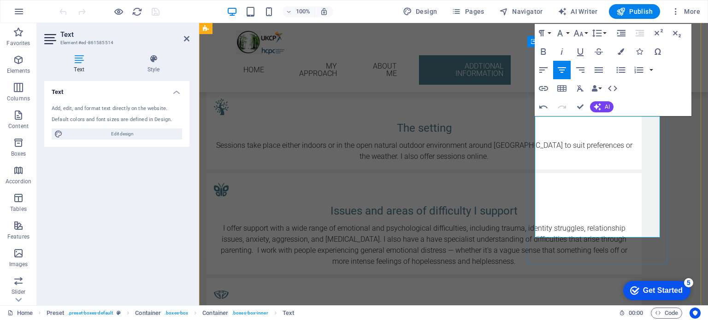
click at [574, 268] on div "The setting Sessions take place either indoors or in the open natural outdoor e…" at bounding box center [453, 281] width 509 height 457
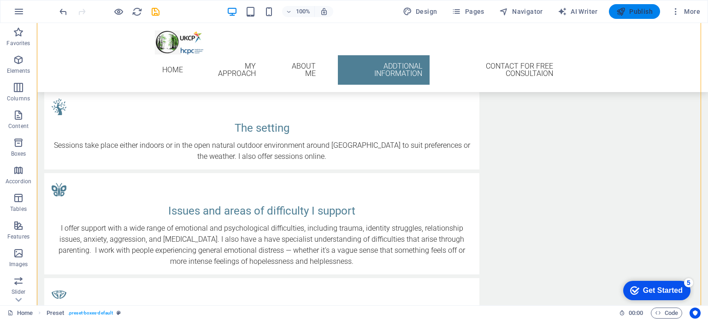
click at [632, 7] on span "Publish" at bounding box center [634, 11] width 36 height 9
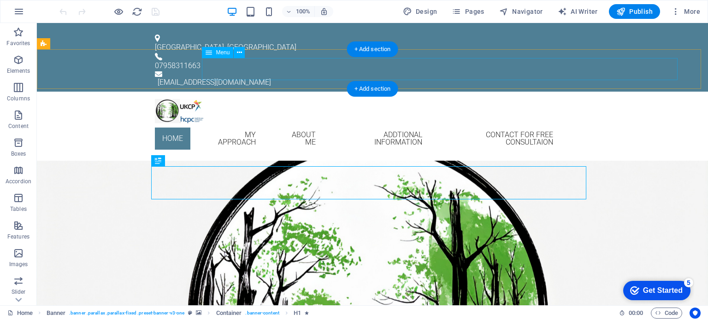
click at [561, 124] on nav "Home My approach ABOUT ME addtional information CONTACT FOR FREE CONSULTAION" at bounding box center [372, 139] width 435 height 30
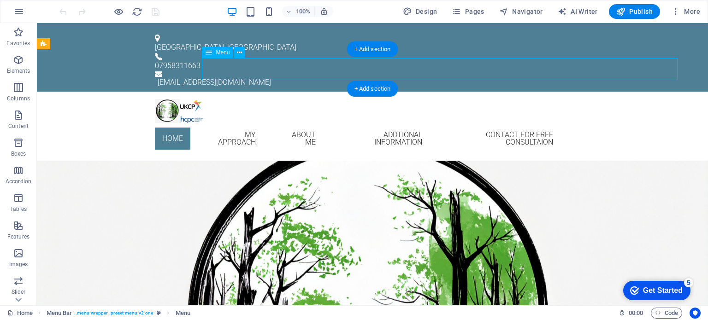
click at [561, 124] on nav "Home My approach ABOUT ME addtional information CONTACT FOR FREE CONSULTAION" at bounding box center [372, 139] width 435 height 30
select select
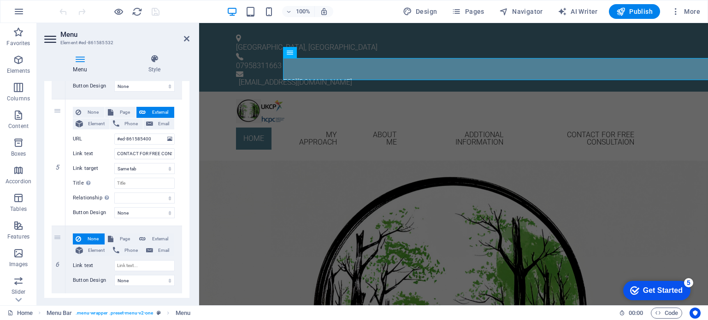
scroll to position [550, 0]
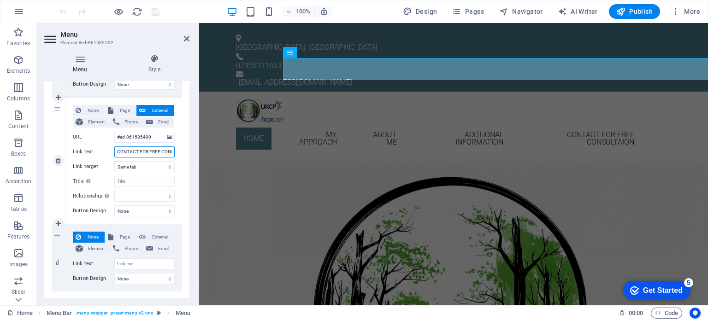
click at [137, 153] on input "CONTACT FOR FREE CONSULTAION" at bounding box center [144, 152] width 60 height 11
type input "CONTACT me FOR FREE CONSULTAION"
select select
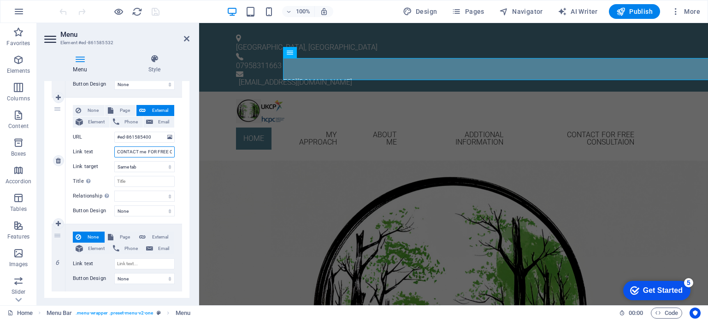
select select
type input "CONTACT FOR FREE CONSULTAION"
select select
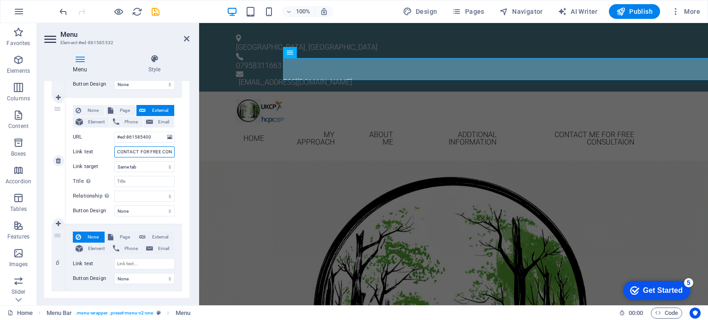
select select
type input "CONTACT ME FOR FREE CONSULTAION"
select select
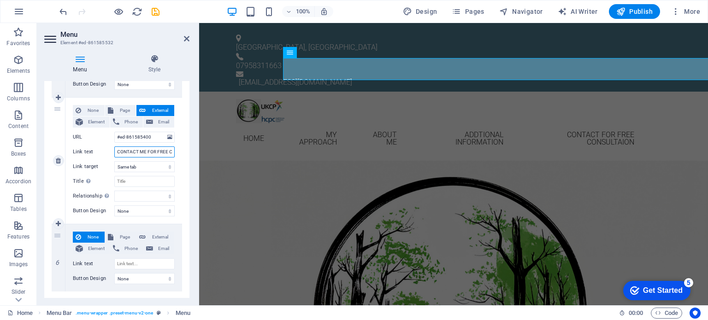
select select
click at [155, 151] on input "CONTACT ME FOR FREE CONSULTAION" at bounding box center [144, 152] width 60 height 11
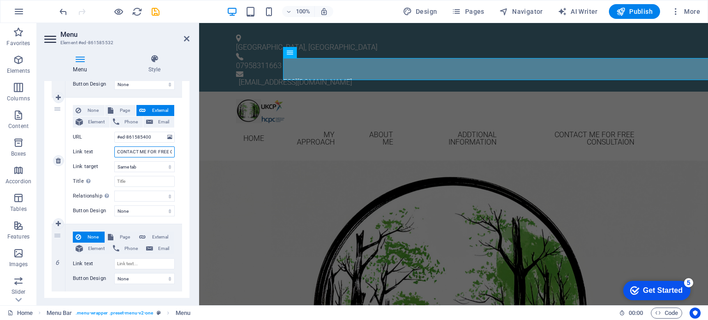
type input "CONTACT ME FOR A FREE CONSULTAION"
select select
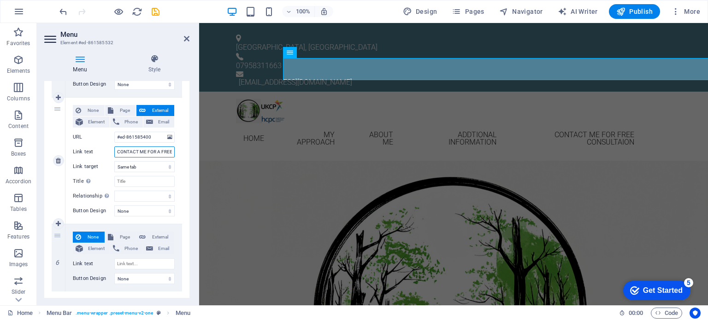
select select
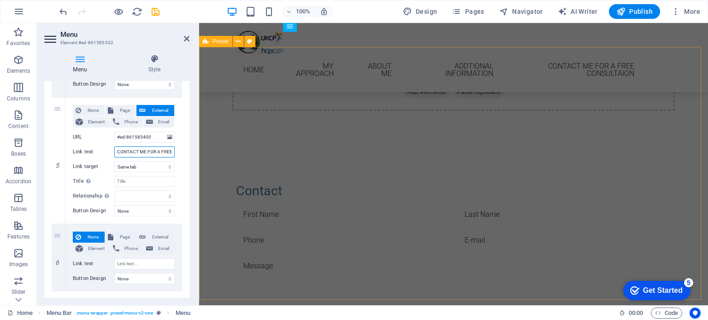
scroll to position [1244, 0]
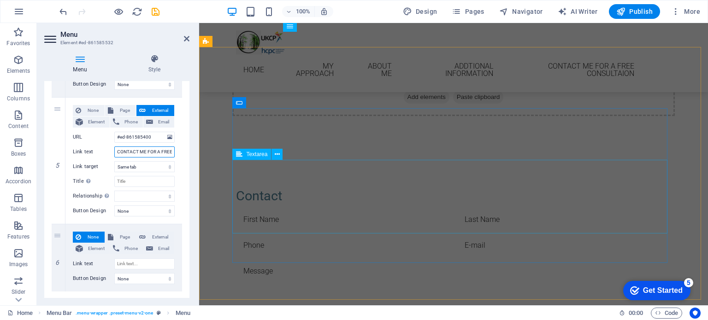
type input "CONTACT ME FOR A FREE CONSULTAION"
click at [493, 262] on div at bounding box center [453, 300] width 435 height 77
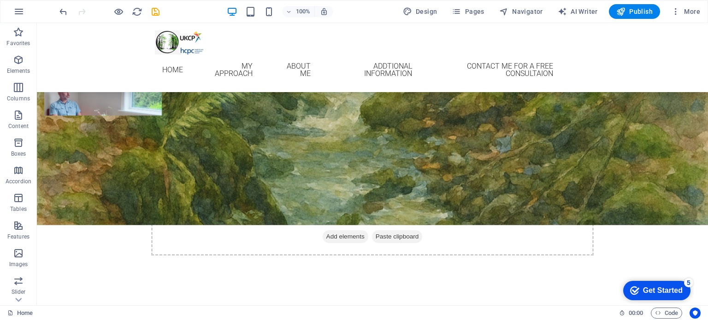
scroll to position [1118, 0]
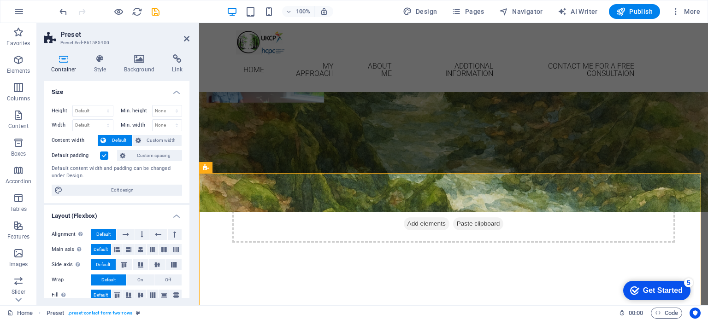
click at [61, 63] on icon at bounding box center [63, 58] width 39 height 9
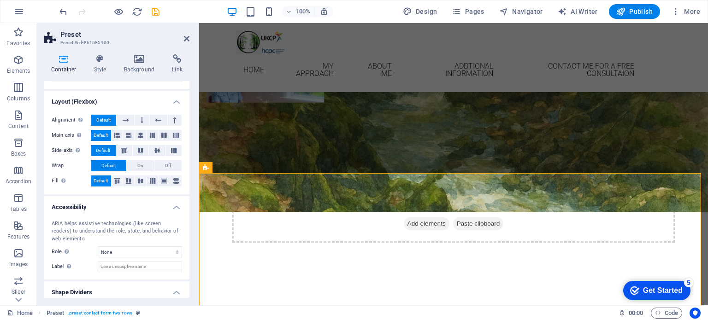
scroll to position [139, 0]
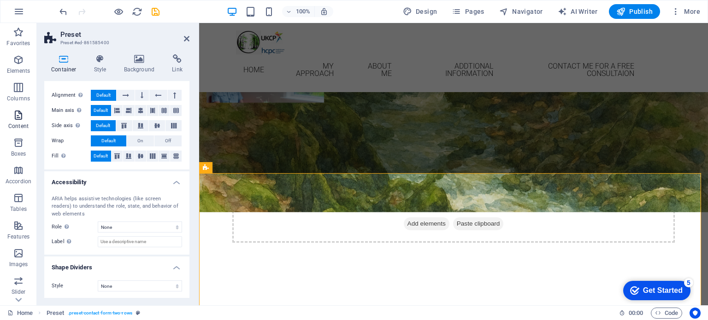
click at [13, 119] on icon "button" at bounding box center [18, 115] width 11 height 11
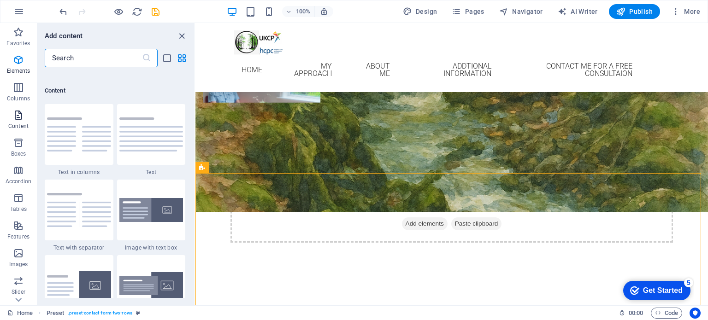
scroll to position [1613, 0]
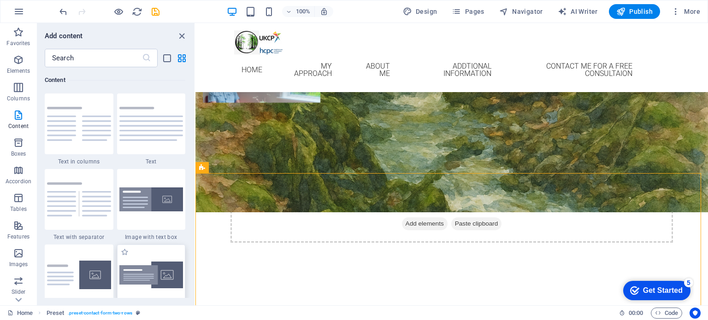
click at [142, 280] on img at bounding box center [151, 275] width 64 height 27
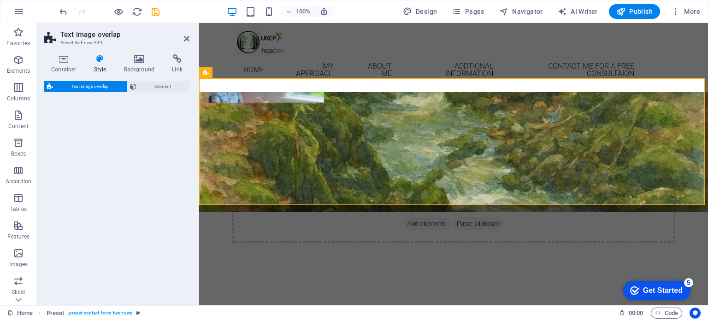
scroll to position [1444, 0]
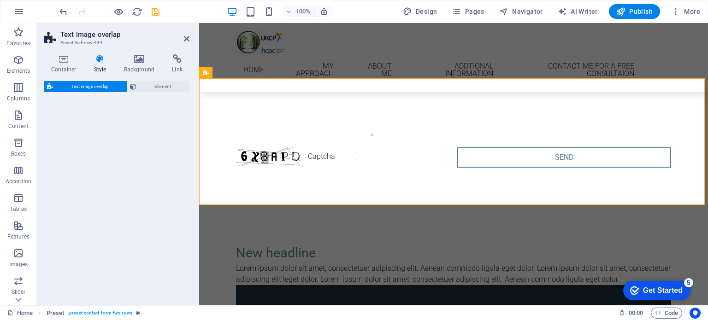
select select "rem"
select select "px"
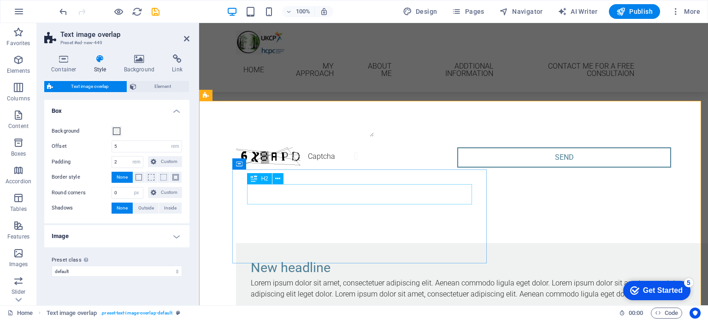
click at [315, 258] on div "New headline" at bounding box center [472, 268] width 443 height 20
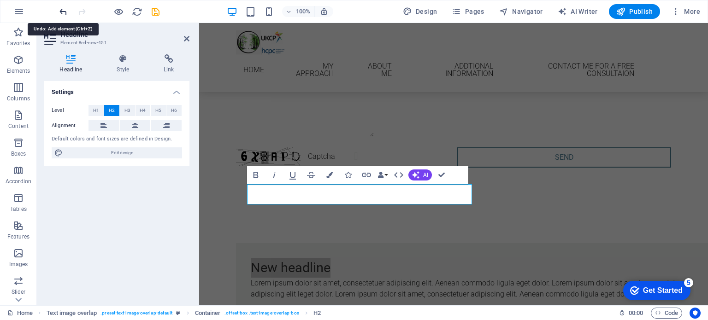
click at [59, 7] on icon "undo" at bounding box center [63, 11] width 11 height 11
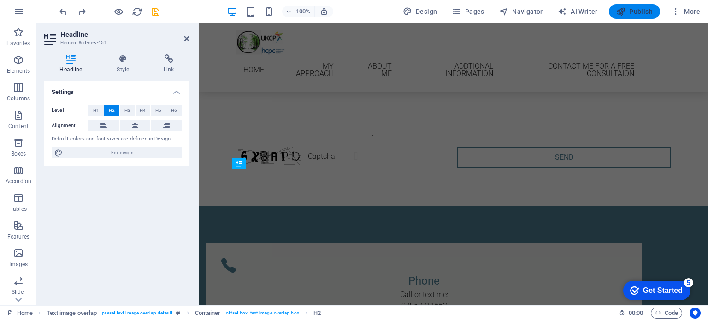
click at [645, 11] on span "Publish" at bounding box center [634, 11] width 36 height 9
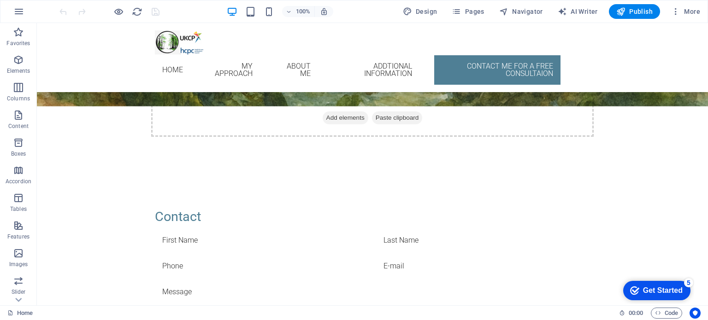
scroll to position [1226, 0]
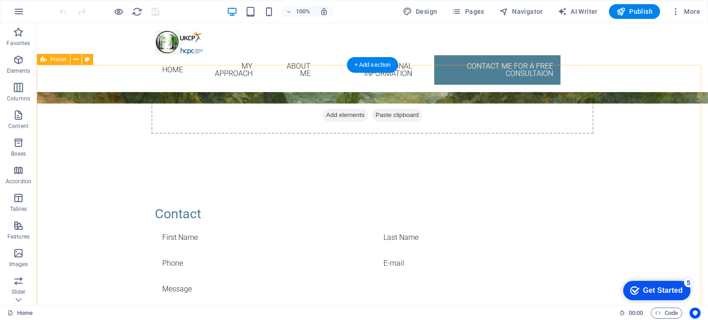
click at [62, 167] on div "Contact Unreadable? Load new Send" at bounding box center [372, 295] width 671 height 256
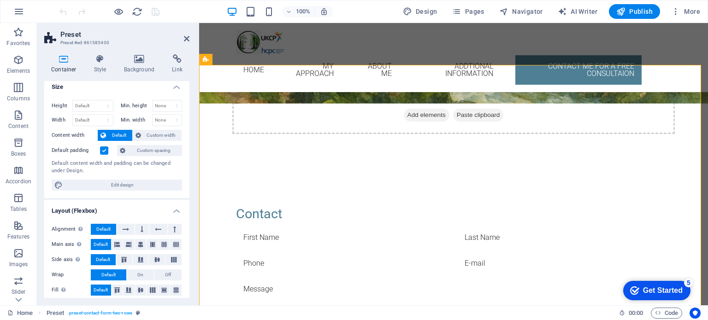
scroll to position [0, 0]
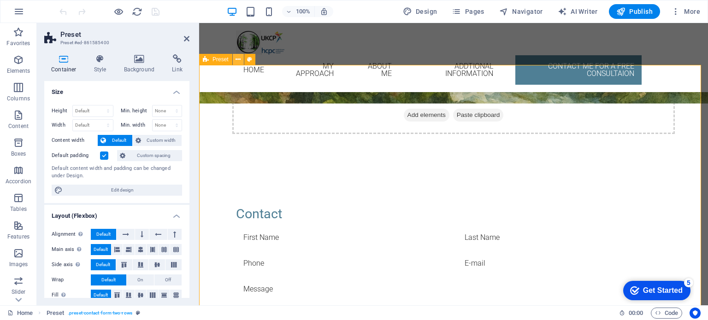
click at [240, 57] on icon at bounding box center [238, 60] width 5 height 10
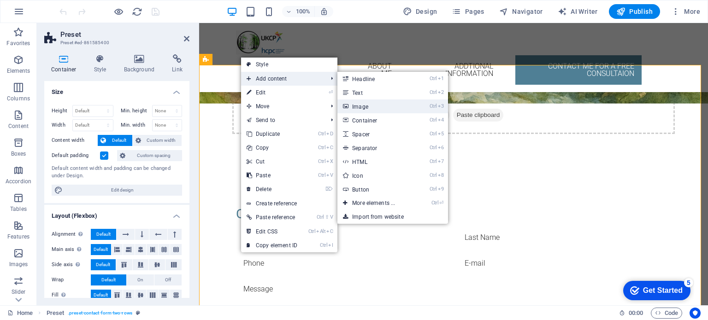
click at [365, 106] on link "Ctrl 3 Image" at bounding box center [375, 107] width 76 height 14
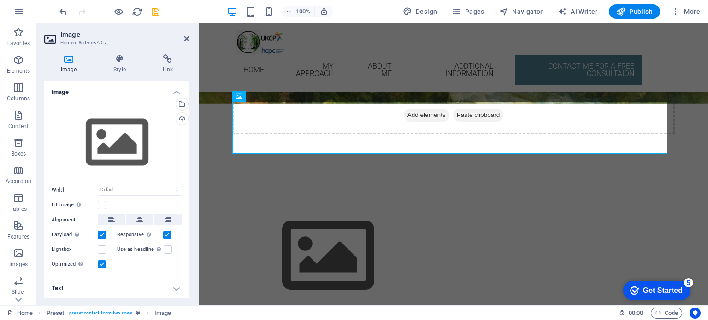
click at [98, 150] on div "Drag files here, click to choose files or select files from Files or our free s…" at bounding box center [117, 143] width 130 height 76
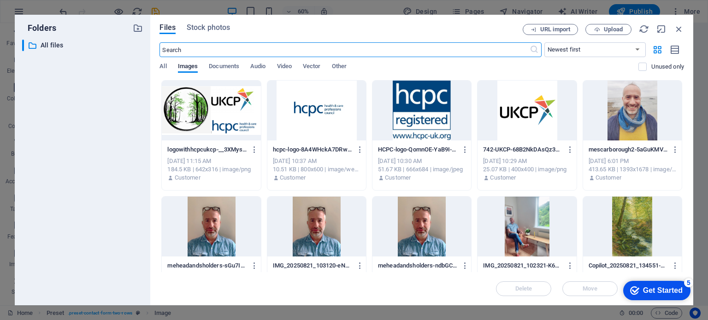
scroll to position [1396, 0]
click at [626, 110] on div at bounding box center [632, 111] width 99 height 60
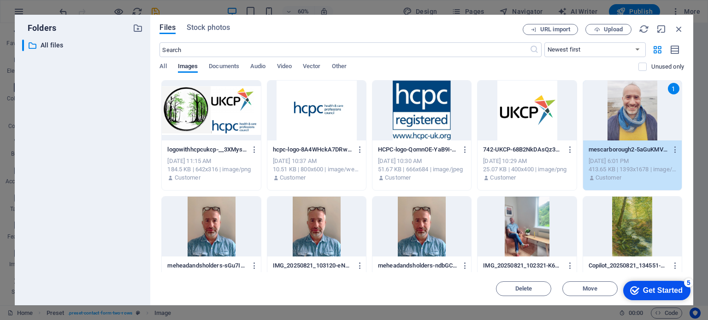
click at [626, 110] on div "1" at bounding box center [632, 111] width 99 height 60
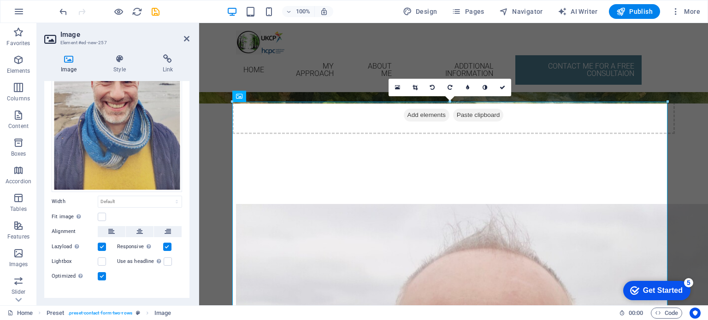
scroll to position [79, 0]
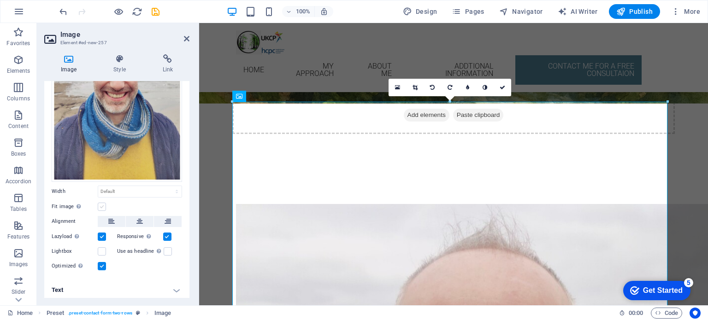
click at [104, 206] on label at bounding box center [102, 207] width 8 height 8
click at [0, 0] on input "Fit image Automatically fit image to a fixed width and height" at bounding box center [0, 0] width 0 height 0
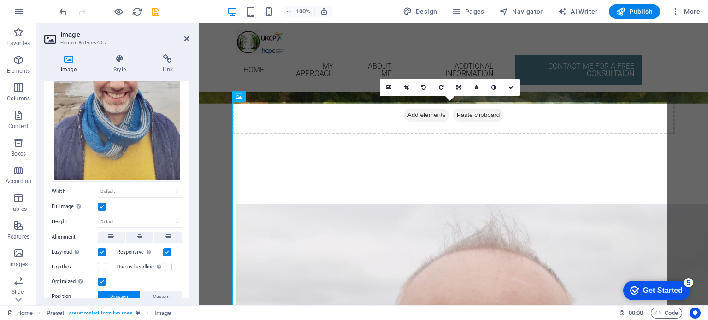
click at [102, 204] on label at bounding box center [102, 207] width 8 height 8
click at [0, 0] on input "Fit image Automatically fit image to a fixed width and height" at bounding box center [0, 0] width 0 height 0
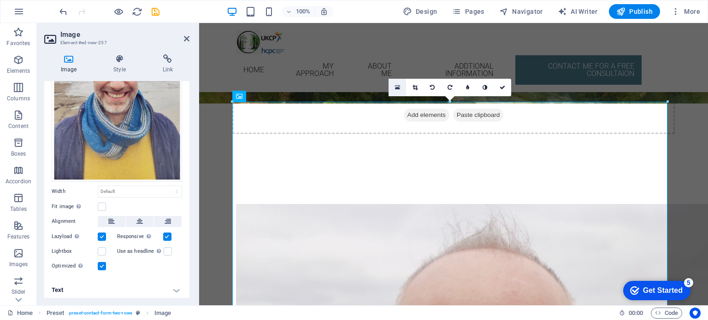
click at [395, 89] on icon at bounding box center [397, 87] width 5 height 6
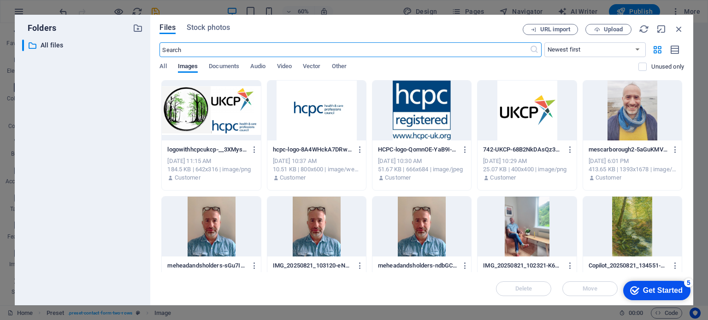
scroll to position [1396, 0]
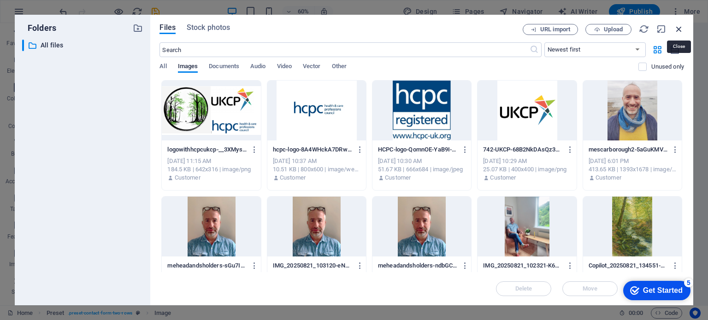
click at [679, 27] on icon "button" at bounding box center [679, 29] width 10 height 10
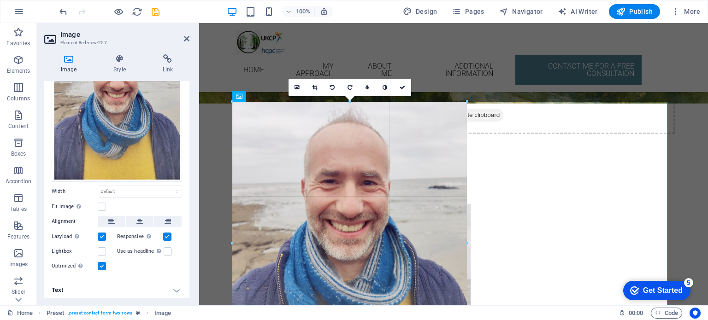
drag, startPoint x: 668, startPoint y: 100, endPoint x: 368, endPoint y: 340, distance: 383.7
type input "509"
select select "px"
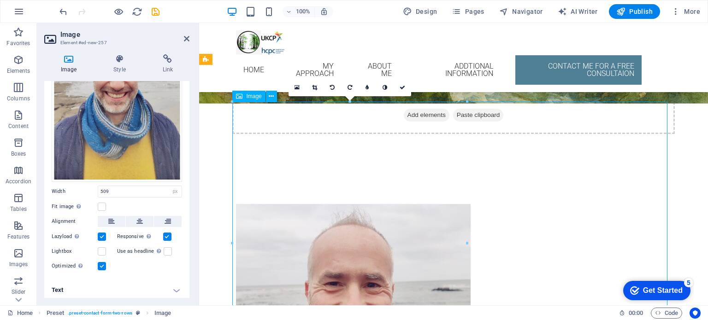
drag, startPoint x: 458, startPoint y: 117, endPoint x: 447, endPoint y: 143, distance: 28.3
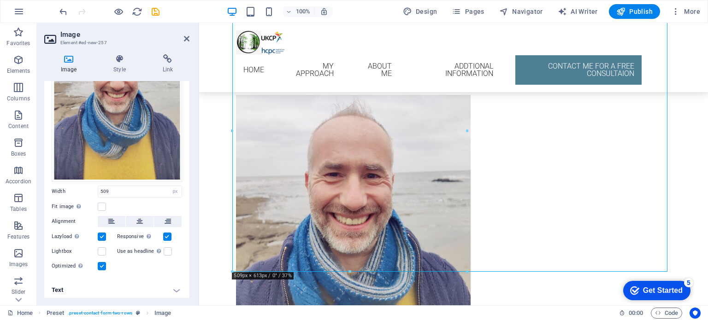
scroll to position [1339, 0]
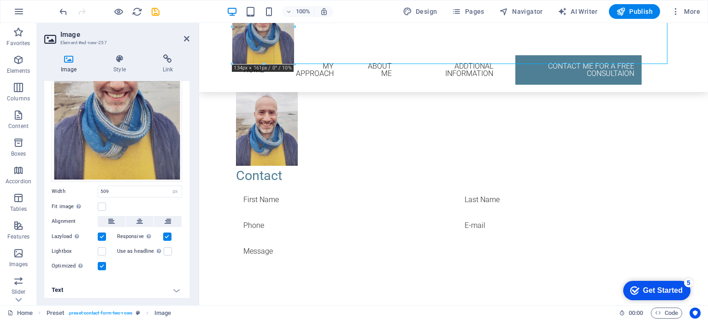
drag, startPoint x: 266, startPoint y: 255, endPoint x: 37, endPoint y: 43, distance: 311.6
type input "134"
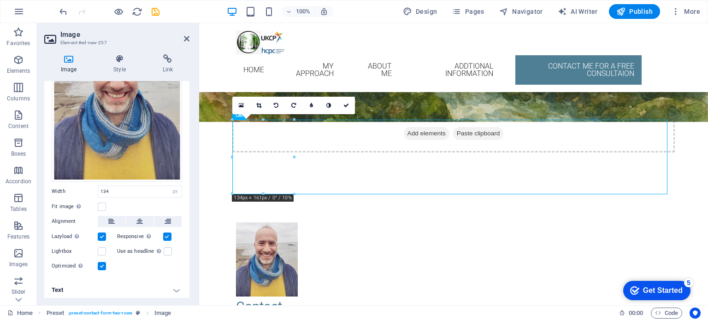
scroll to position [1203, 0]
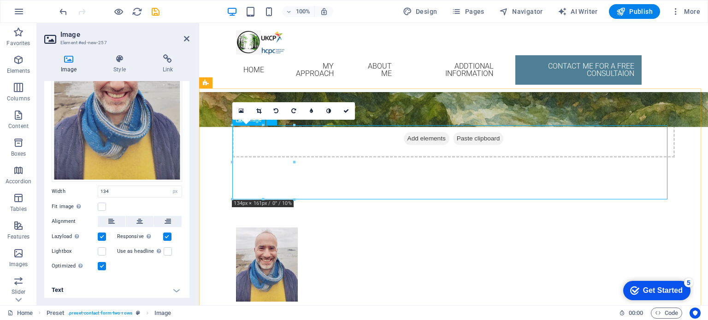
click at [395, 228] on figure at bounding box center [453, 265] width 435 height 74
click at [279, 302] on div "Contact" at bounding box center [453, 312] width 435 height 20
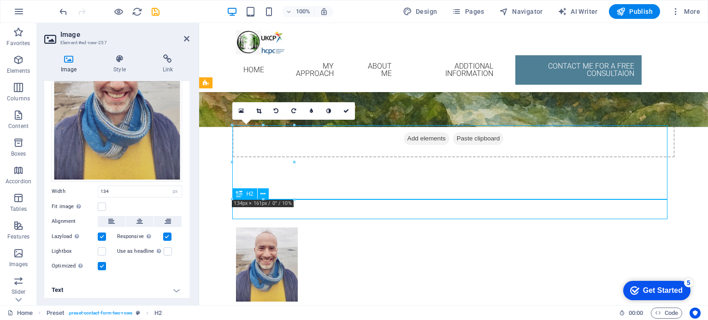
click at [279, 302] on div "Contact" at bounding box center [453, 312] width 435 height 20
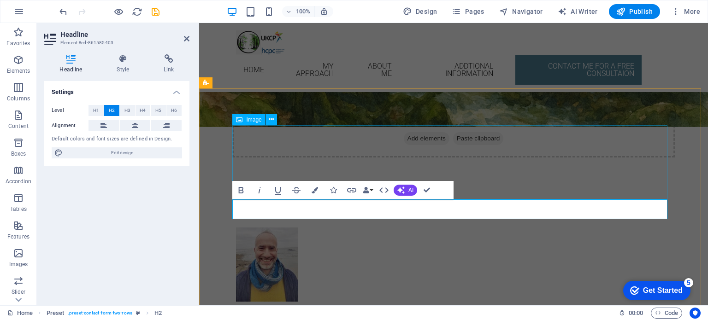
click at [413, 228] on figure at bounding box center [453, 265] width 435 height 74
select select "px"
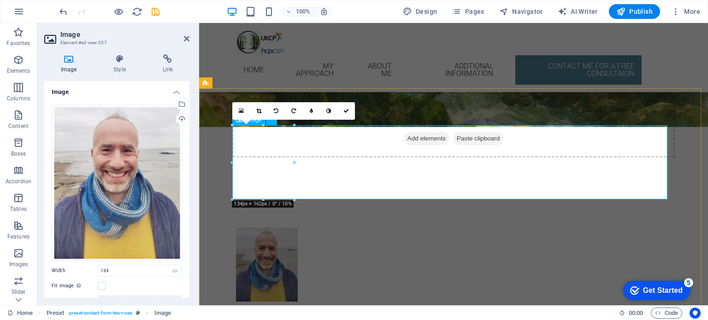
click at [332, 228] on figure at bounding box center [453, 265] width 435 height 74
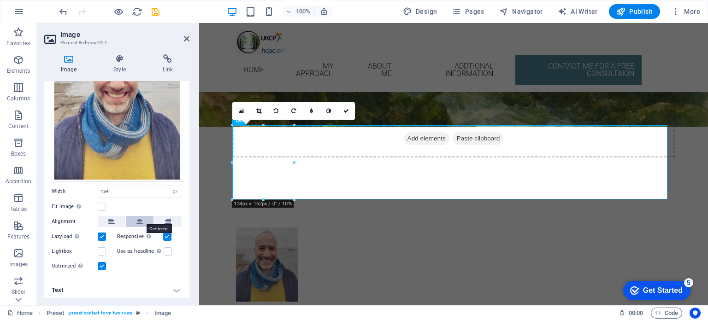
click at [139, 216] on icon at bounding box center [139, 221] width 6 height 11
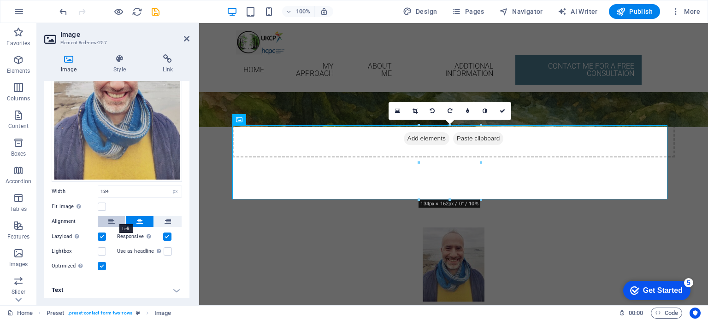
click at [110, 216] on icon at bounding box center [111, 221] width 6 height 11
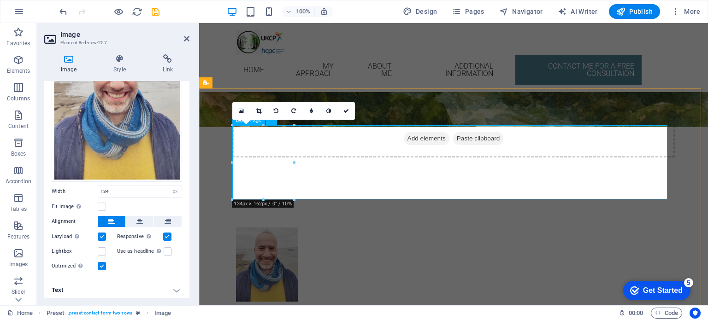
click at [343, 228] on figure at bounding box center [453, 265] width 435 height 74
click at [110, 62] on icon at bounding box center [119, 58] width 45 height 9
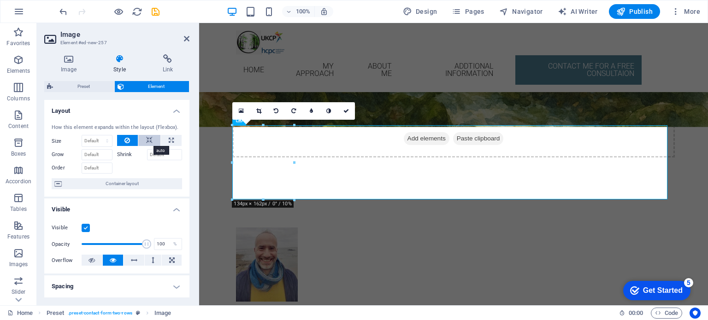
click at [146, 140] on icon at bounding box center [149, 140] width 6 height 11
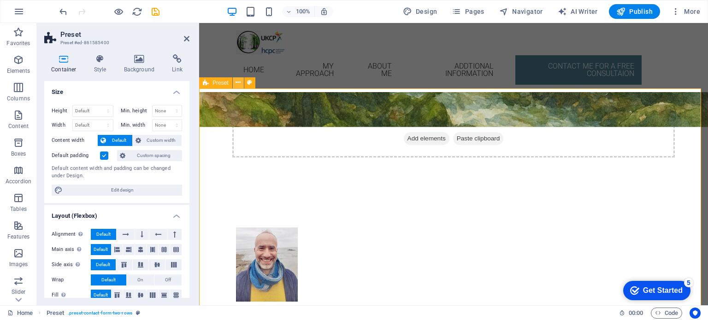
click at [237, 83] on icon at bounding box center [238, 83] width 5 height 10
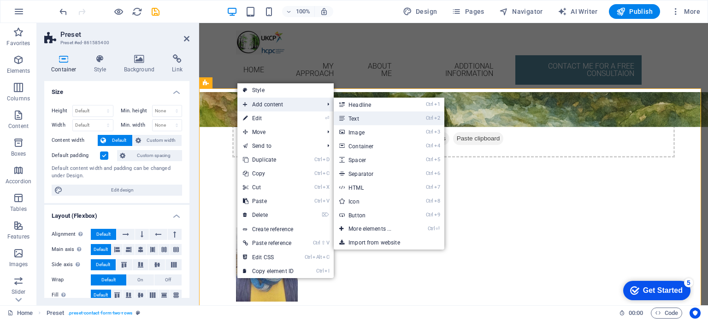
click at [363, 118] on link "Ctrl 2 Text" at bounding box center [372, 119] width 76 height 14
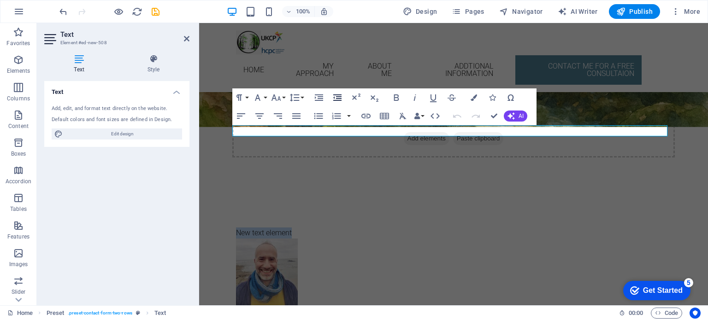
click at [339, 99] on icon "button" at bounding box center [337, 97] width 11 height 11
click at [422, 116] on button "Data Bindings" at bounding box center [419, 116] width 13 height 18
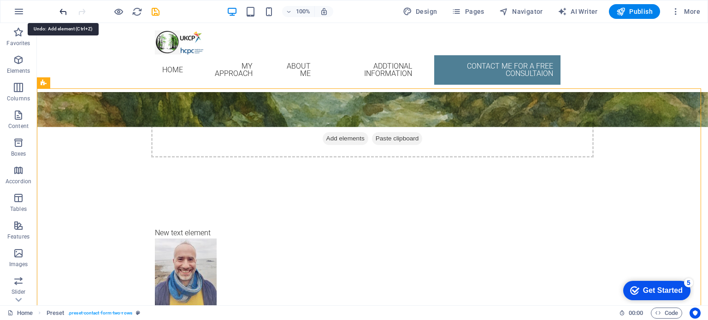
click at [62, 11] on icon "undo" at bounding box center [63, 11] width 11 height 11
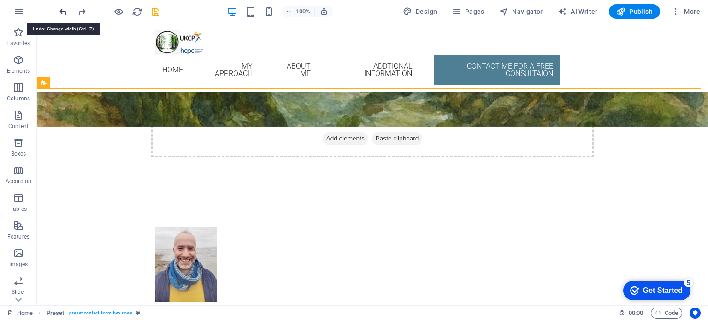
click at [62, 11] on icon "undo" at bounding box center [63, 11] width 11 height 11
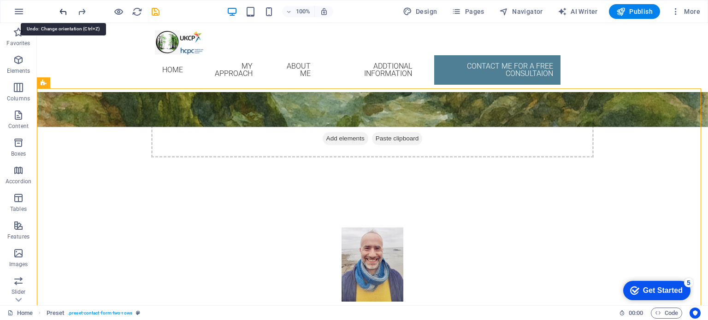
click at [62, 11] on icon "undo" at bounding box center [63, 11] width 11 height 11
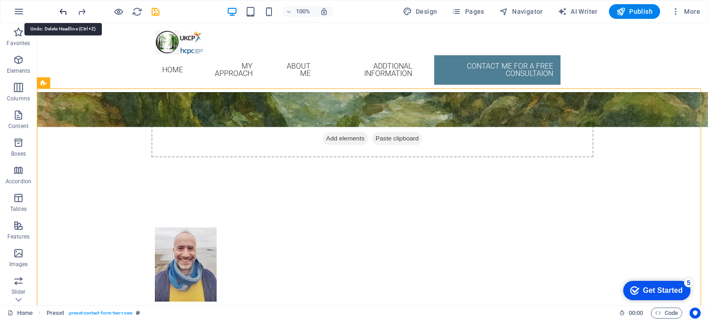
click at [62, 11] on icon "undo" at bounding box center [63, 11] width 11 height 11
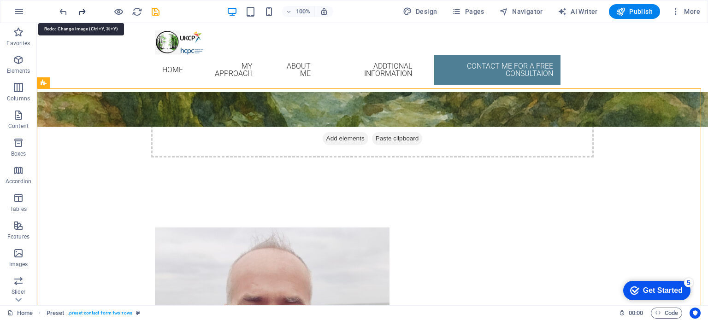
click at [81, 11] on icon "redo" at bounding box center [82, 11] width 11 height 11
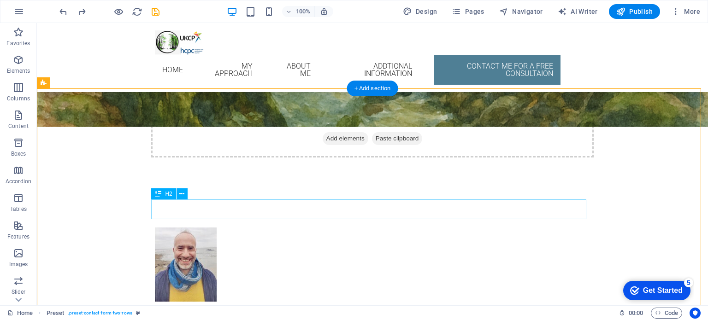
click at [197, 302] on div "Contact" at bounding box center [372, 312] width 435 height 20
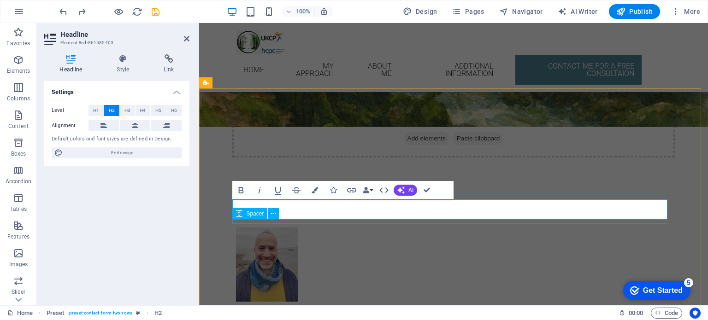
click at [284, 208] on div "Spacer" at bounding box center [258, 214] width 53 height 12
click at [282, 209] on div "Spacer" at bounding box center [258, 214] width 53 height 12
click at [286, 302] on h2 "Contact" at bounding box center [453, 312] width 435 height 20
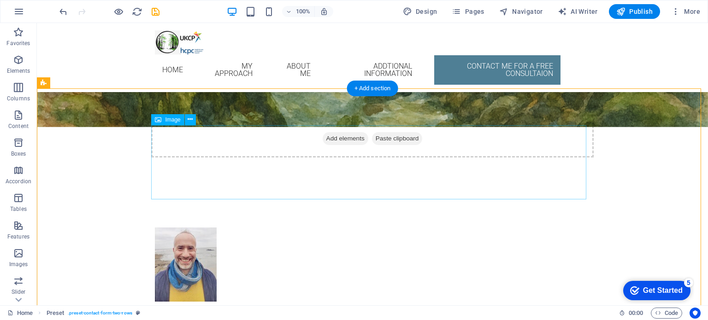
click at [181, 228] on figure at bounding box center [372, 265] width 435 height 74
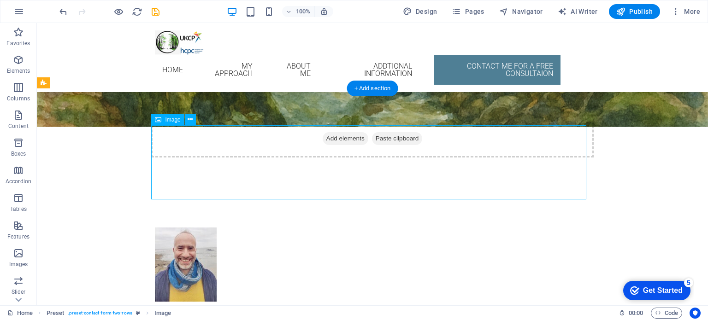
click at [181, 228] on figure at bounding box center [372, 265] width 435 height 74
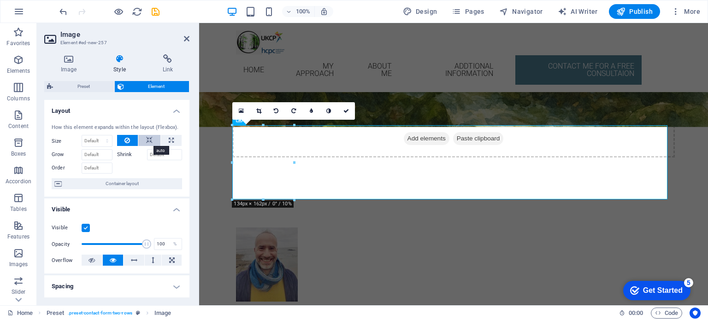
click at [147, 141] on icon at bounding box center [149, 140] width 6 height 11
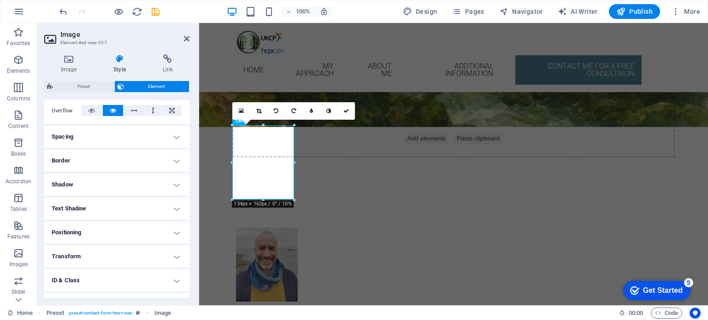
scroll to position [146, 0]
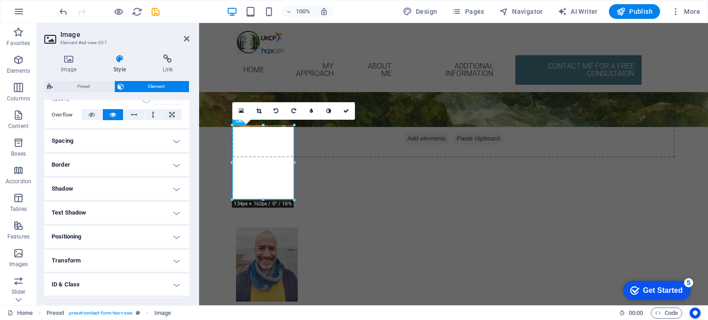
click at [176, 162] on h4 "Border" at bounding box center [116, 165] width 145 height 22
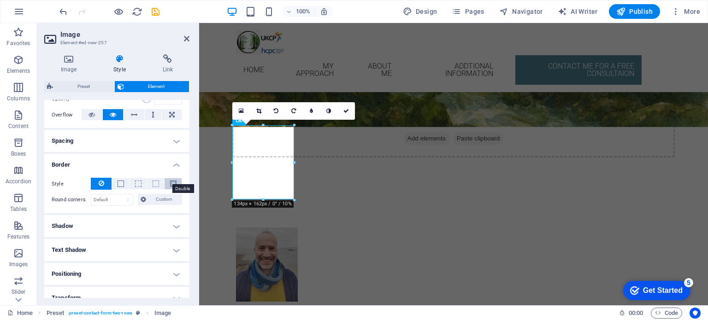
click at [170, 184] on span at bounding box center [173, 184] width 6 height 6
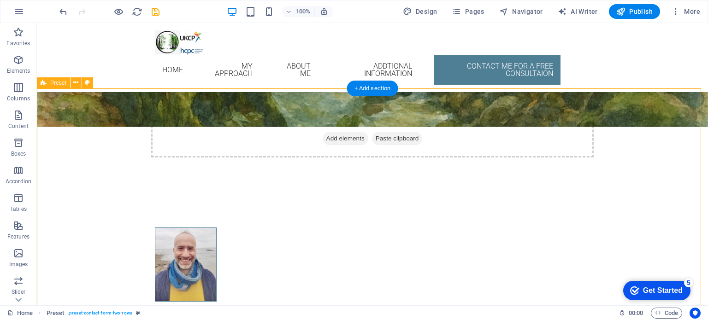
click at [635, 8] on span "Publish" at bounding box center [634, 11] width 36 height 9
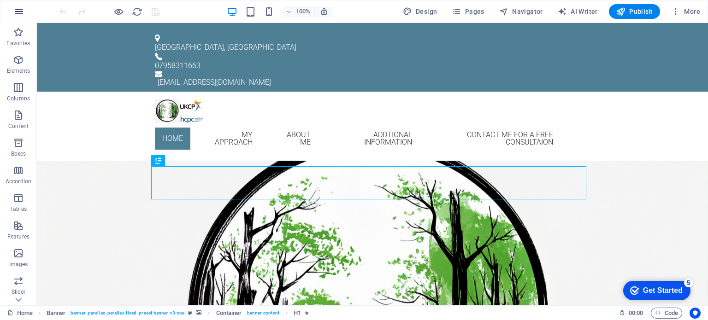
click at [19, 11] on icon "button" at bounding box center [18, 11] width 11 height 11
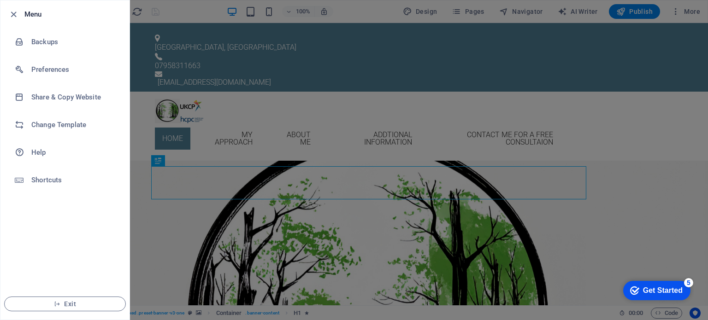
click at [216, 9] on div at bounding box center [354, 160] width 708 height 320
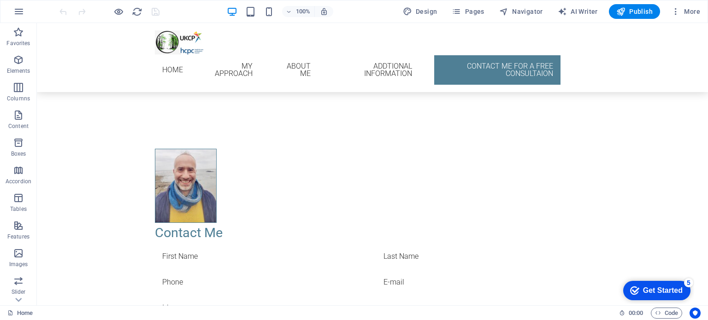
scroll to position [1263, 0]
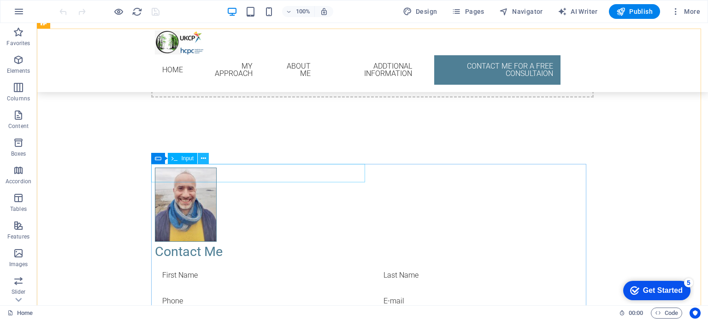
click at [202, 159] on icon at bounding box center [203, 159] width 5 height 10
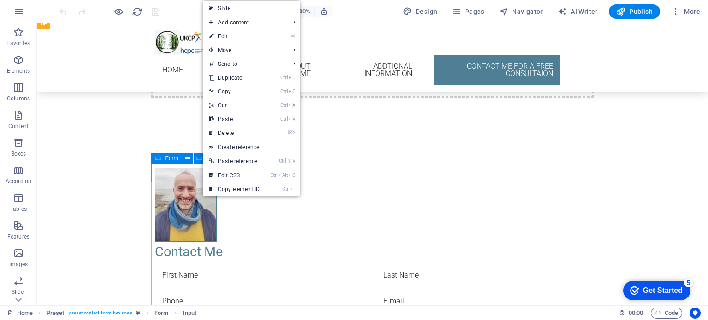
click at [158, 161] on icon at bounding box center [158, 158] width 6 height 11
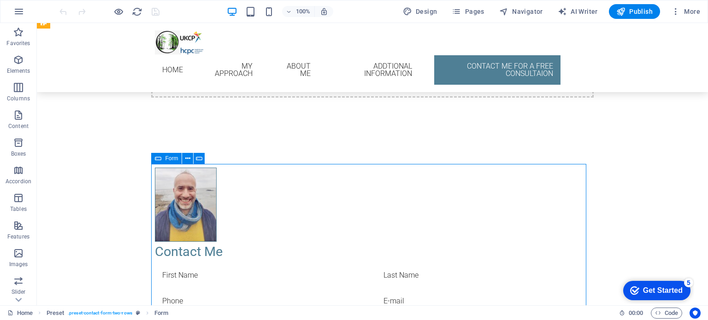
click at [158, 161] on icon at bounding box center [158, 158] width 6 height 11
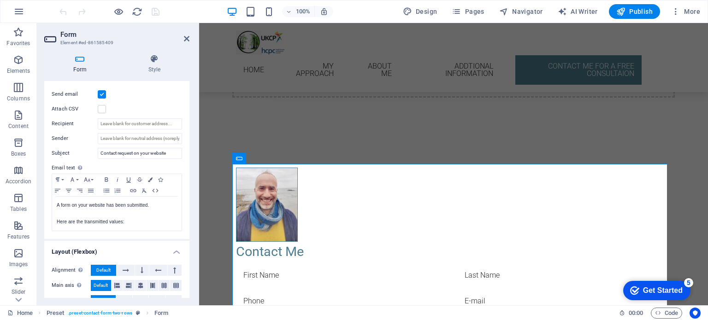
scroll to position [255, 0]
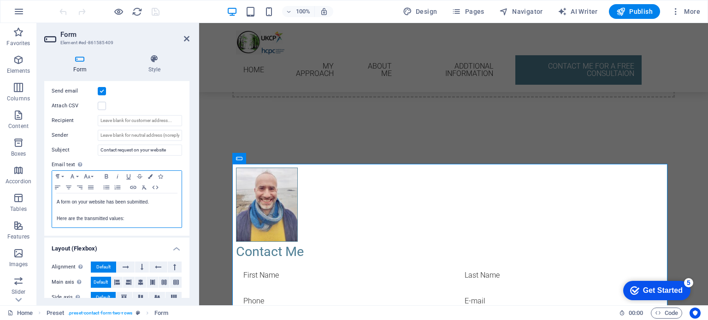
click at [149, 212] on p at bounding box center [117, 211] width 120 height 8
drag, startPoint x: 186, startPoint y: 213, endPoint x: 193, endPoint y: 241, distance: 29.3
click at [192, 242] on div "Form Style General Title Define a name for the form. General form Messages Succ…" at bounding box center [117, 176] width 160 height 259
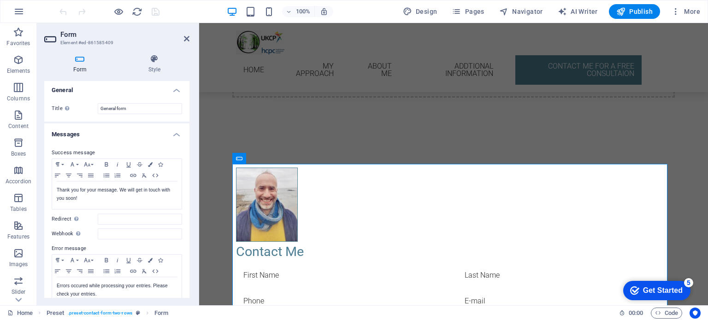
scroll to position [0, 0]
click at [185, 37] on icon at bounding box center [187, 38] width 6 height 7
